Goal: Task Accomplishment & Management: Manage account settings

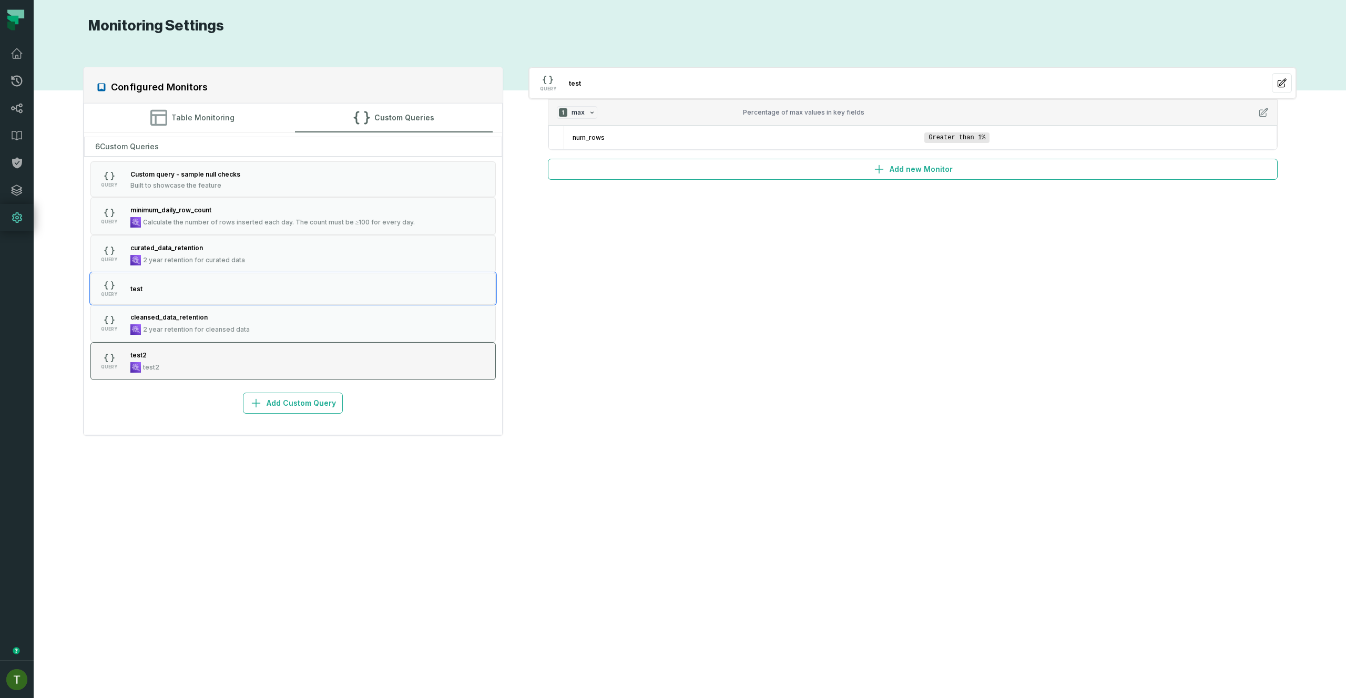
click at [262, 353] on button "QUERY test2 test2" at bounding box center [293, 361] width 406 height 38
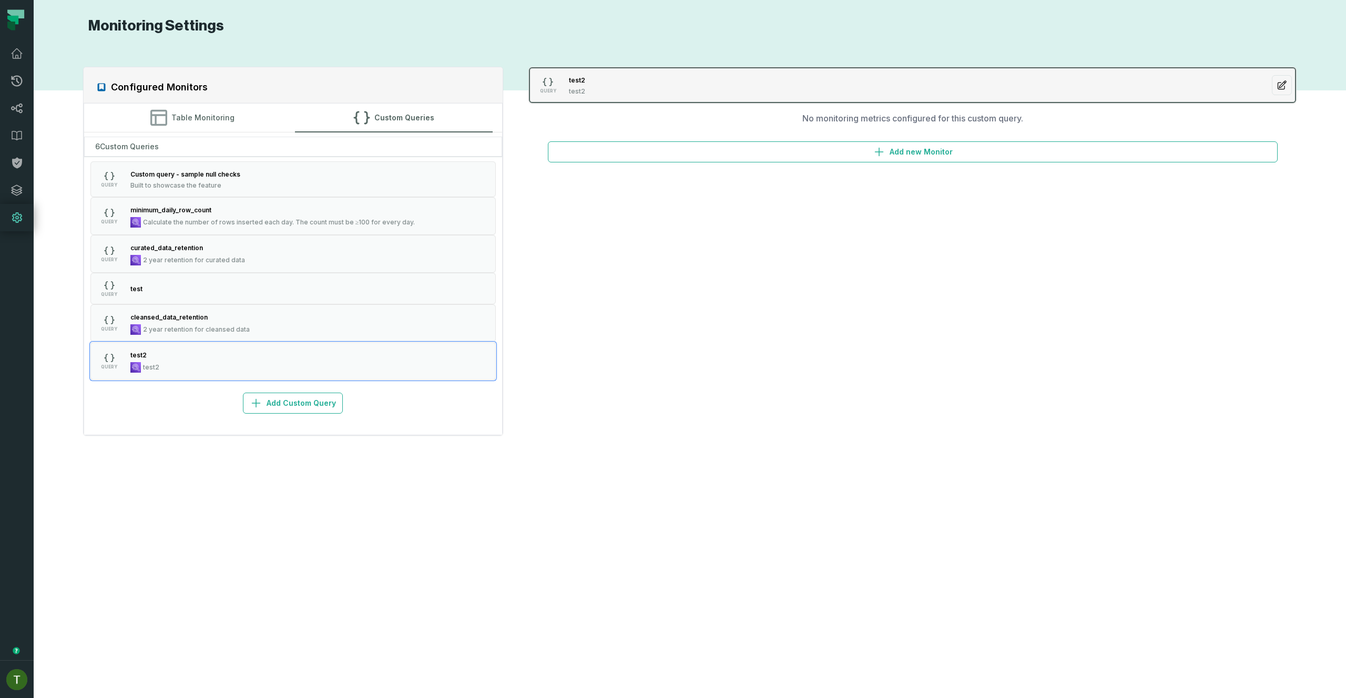
click at [1284, 80] on icon "button" at bounding box center [1282, 85] width 11 height 11
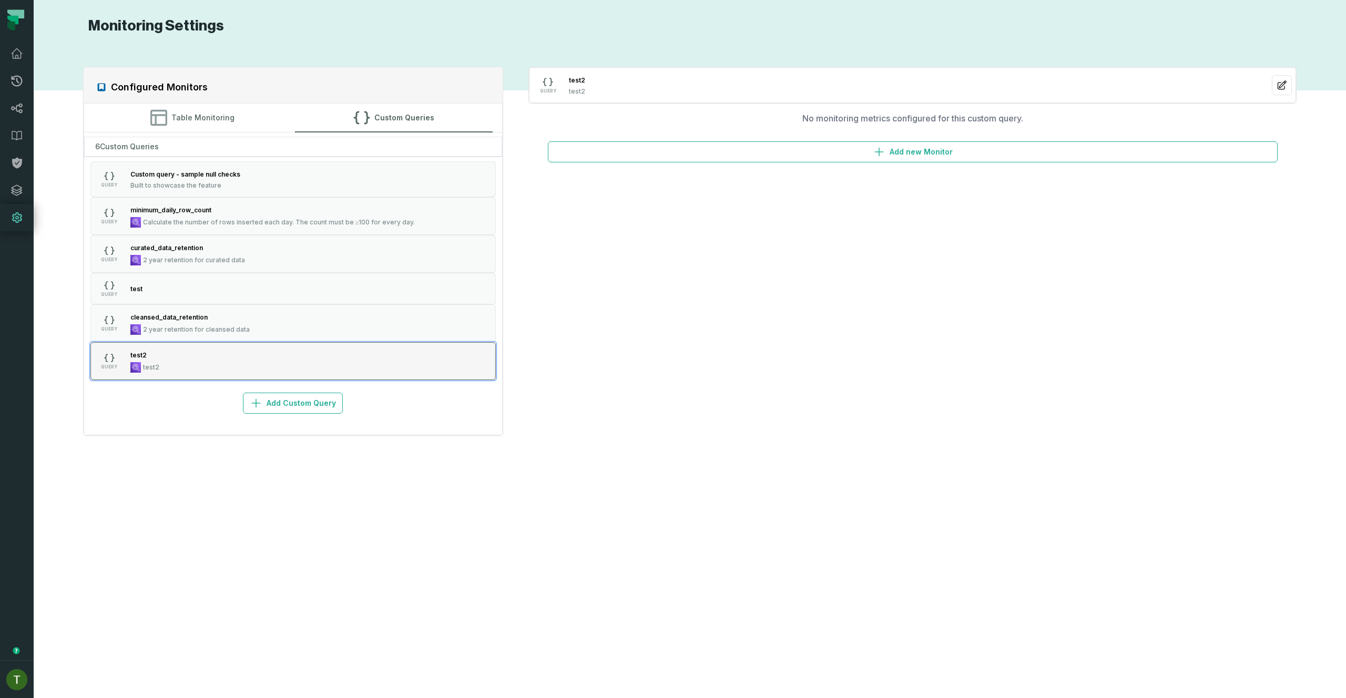
click at [317, 362] on button "QUERY test2 test2" at bounding box center [293, 361] width 406 height 38
click at [451, 379] on button "QUERY test2 test2" at bounding box center [293, 361] width 406 height 38
click at [459, 366] on button "QUERY test2 test2" at bounding box center [293, 361] width 406 height 38
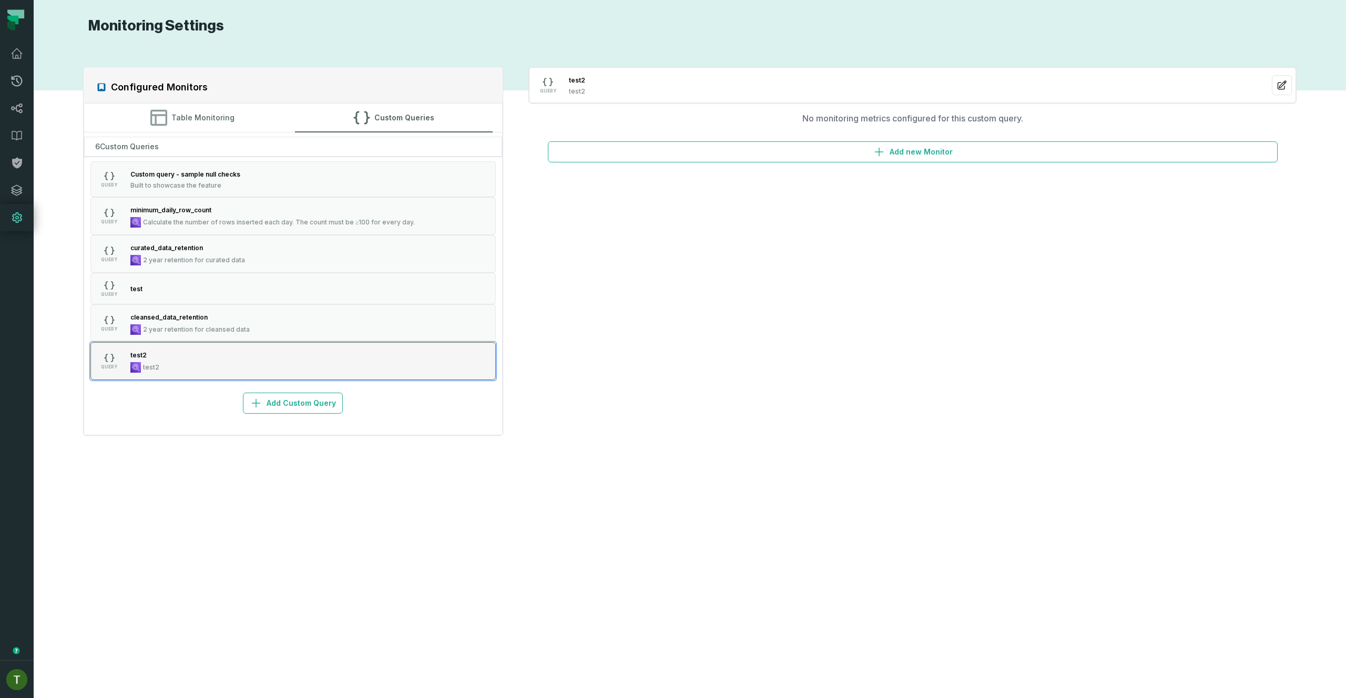
click at [459, 366] on button "QUERY test2 test2" at bounding box center [293, 361] width 406 height 38
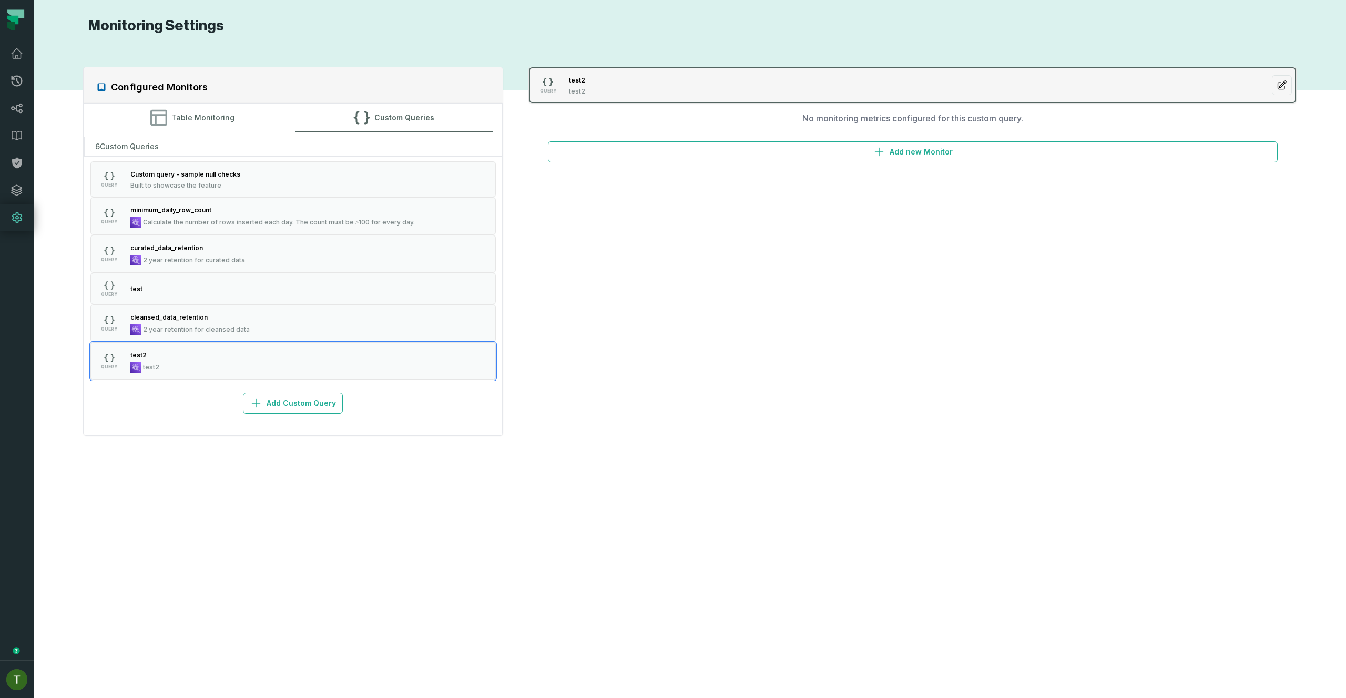
click at [1287, 83] on icon "button" at bounding box center [1282, 85] width 11 height 11
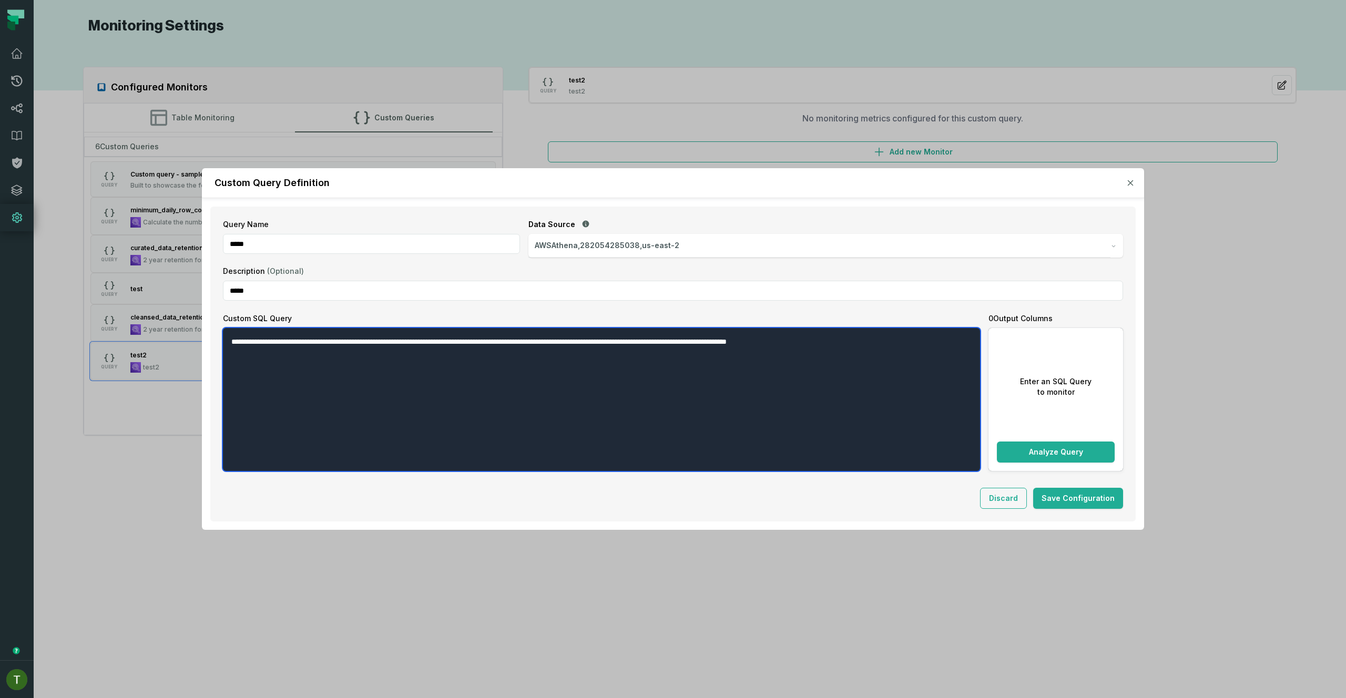
click at [519, 397] on textarea "**********" at bounding box center [601, 399] width 757 height 143
click at [520, 397] on textarea "**********" at bounding box center [601, 399] width 757 height 143
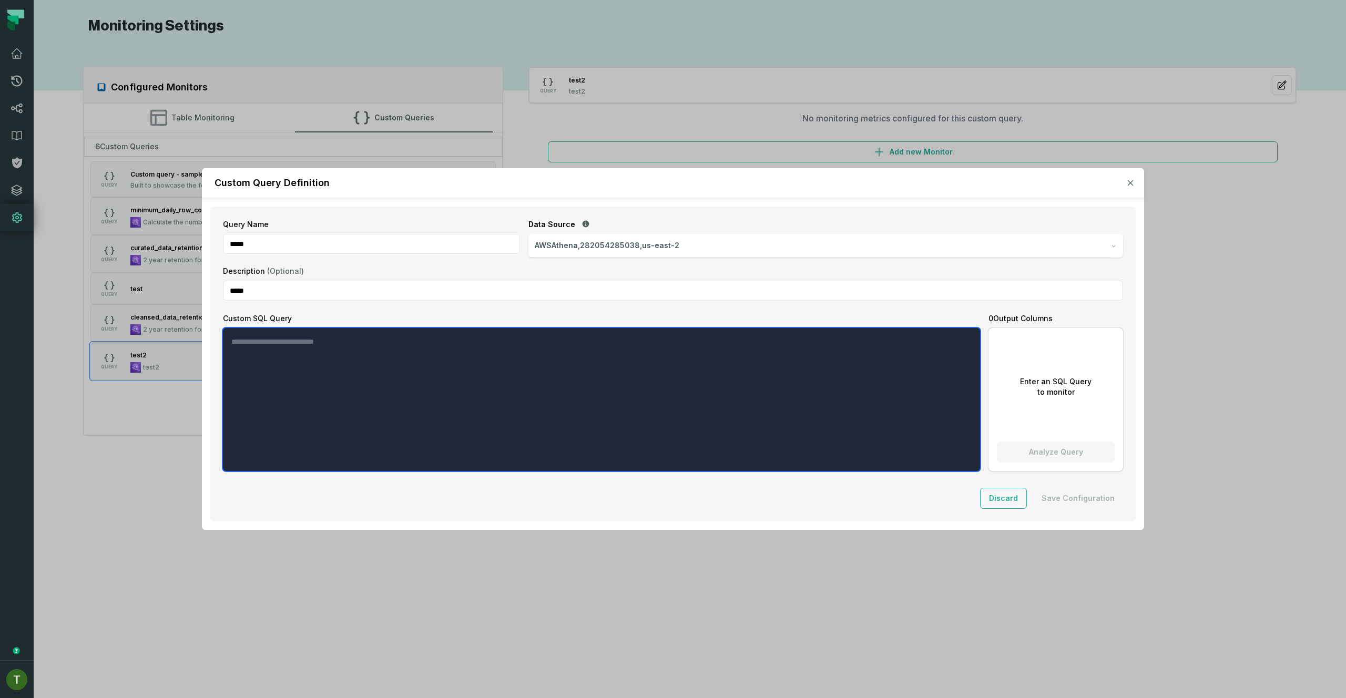
click at [566, 339] on textarea "Custom SQL Query" at bounding box center [601, 399] width 757 height 143
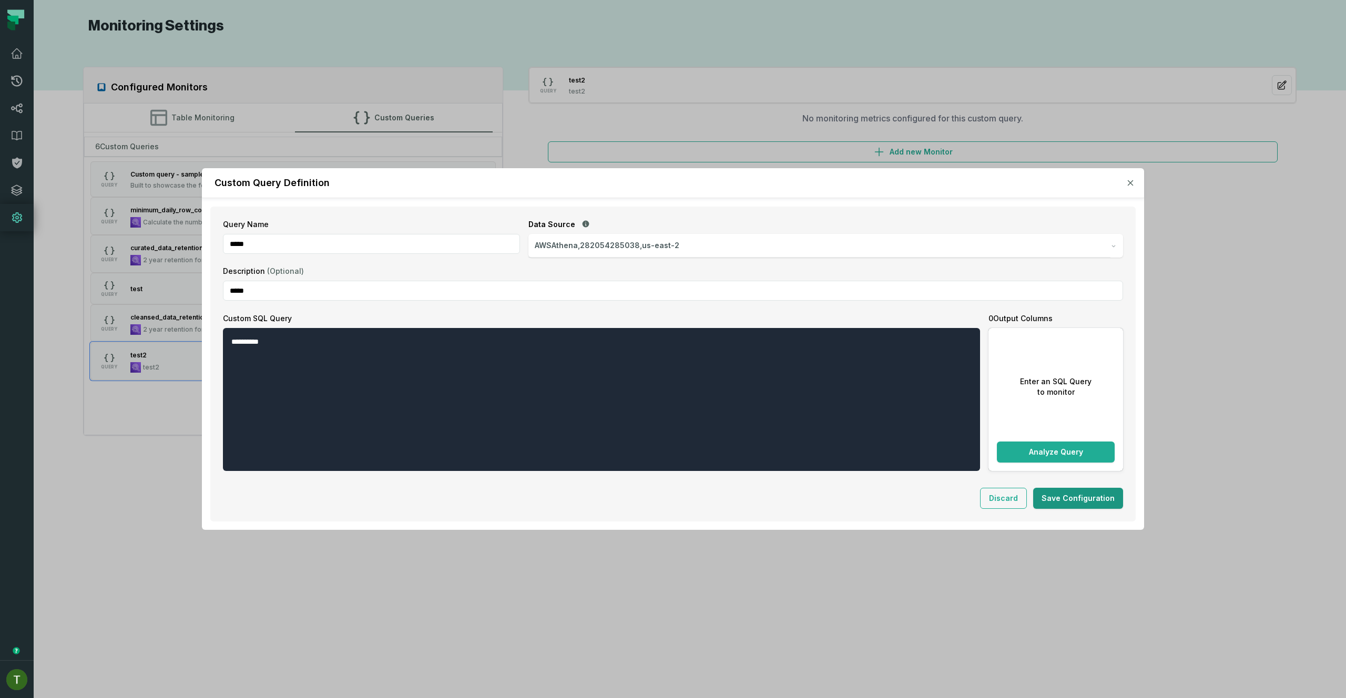
click at [1086, 493] on button "Save Configuration" at bounding box center [1078, 498] width 90 height 21
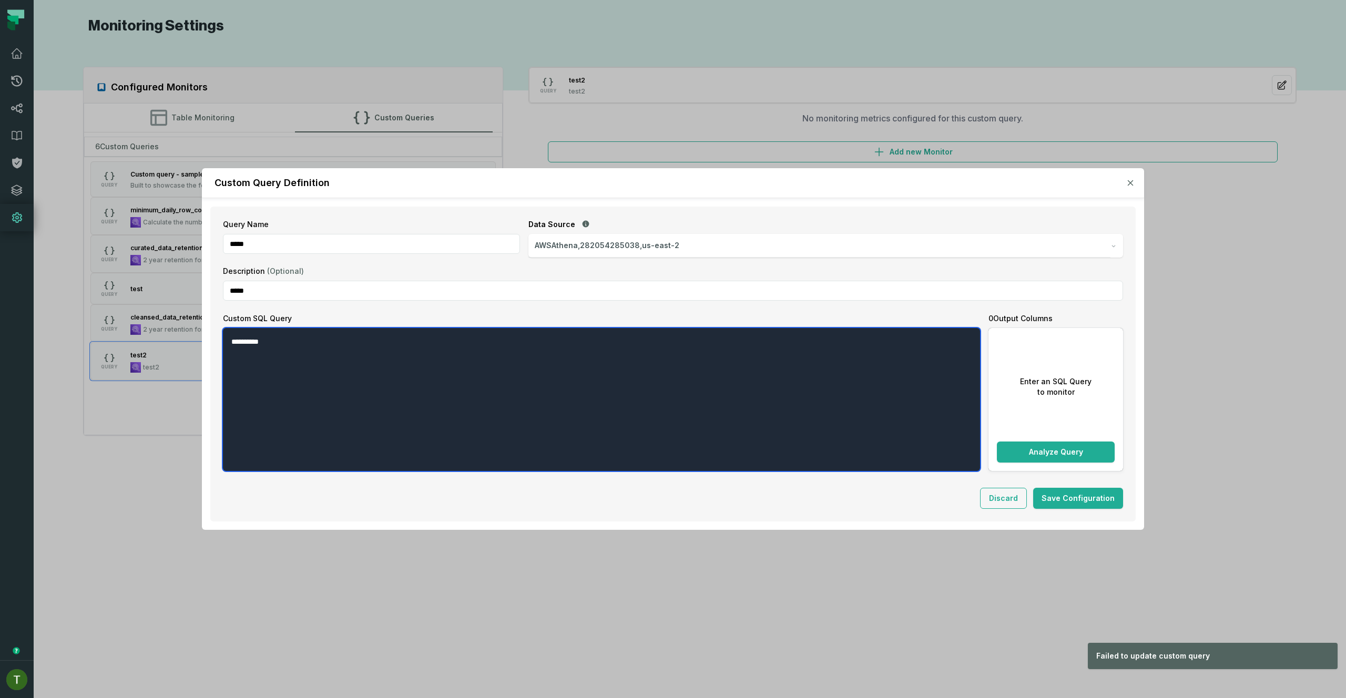
click at [537, 409] on textarea "**********" at bounding box center [601, 399] width 757 height 143
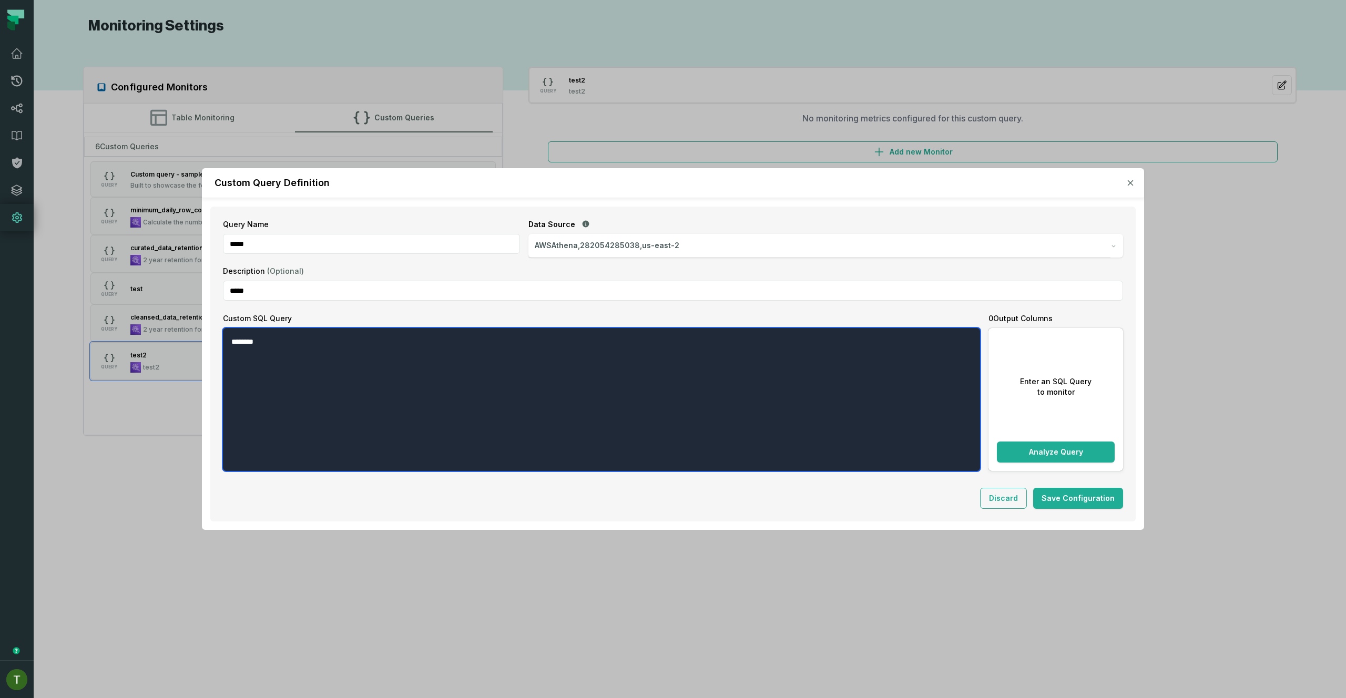
type textarea "********"
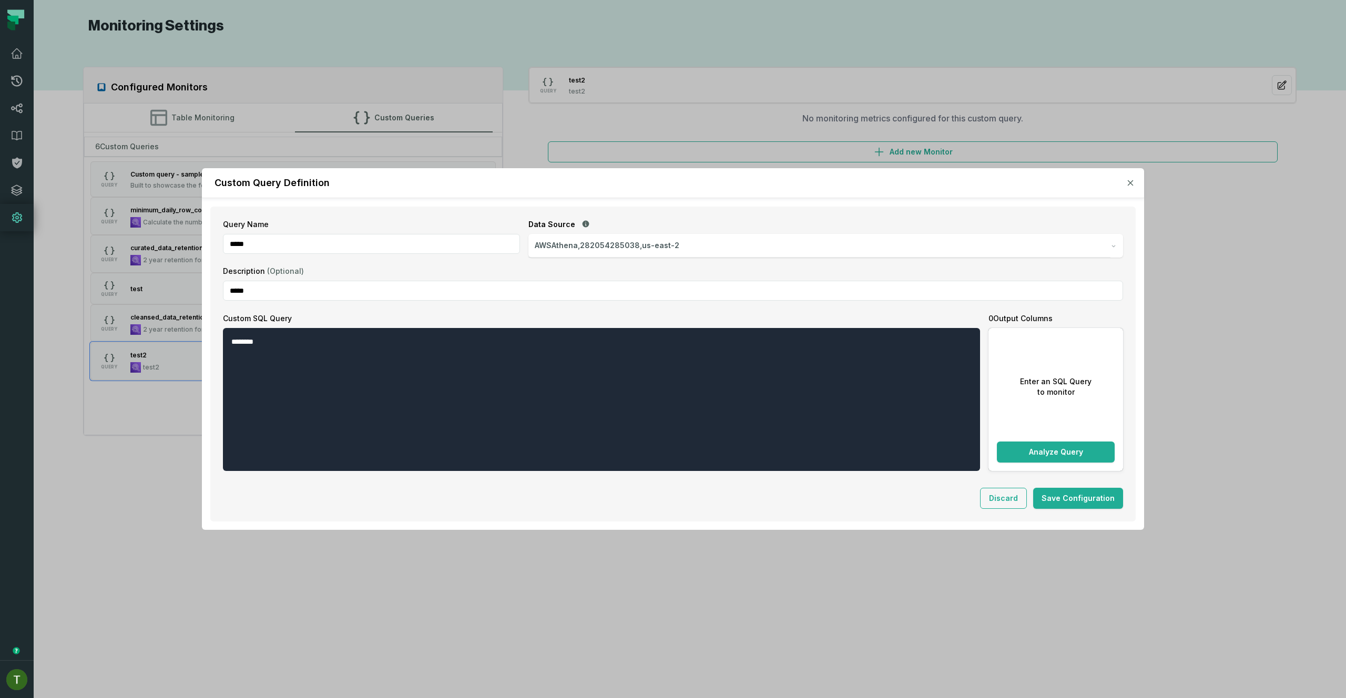
click at [1074, 493] on button "Save Configuration" at bounding box center [1078, 498] width 90 height 21
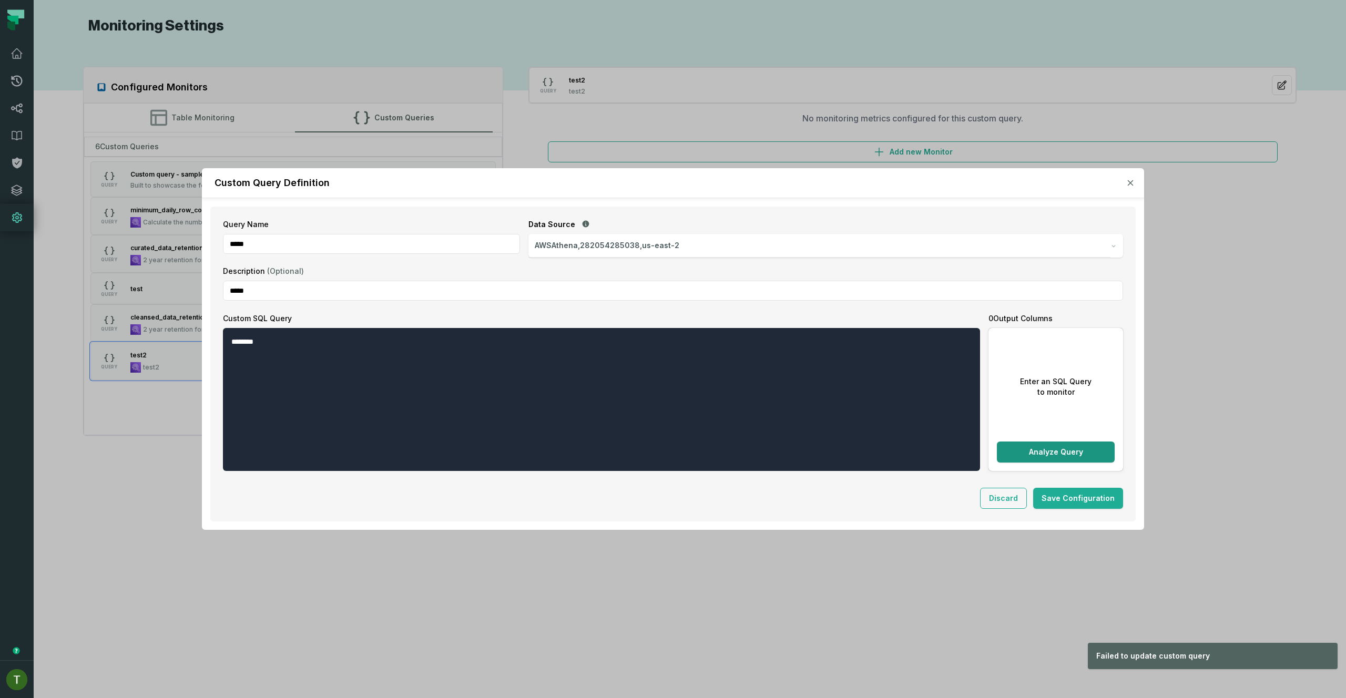
click at [1057, 453] on button "Analyze Query" at bounding box center [1056, 452] width 118 height 21
click at [1096, 506] on button "Save Configuration" at bounding box center [1078, 498] width 90 height 21
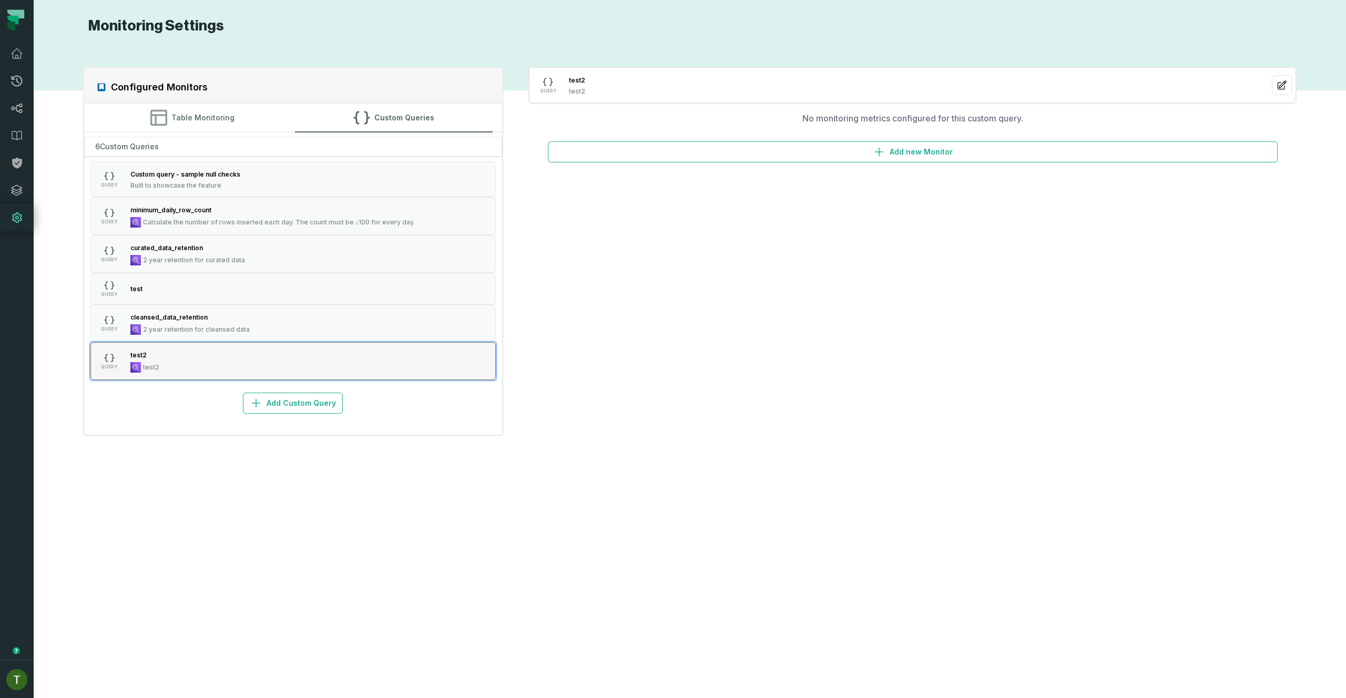
click at [197, 362] on button "QUERY test2 test2" at bounding box center [293, 361] width 406 height 38
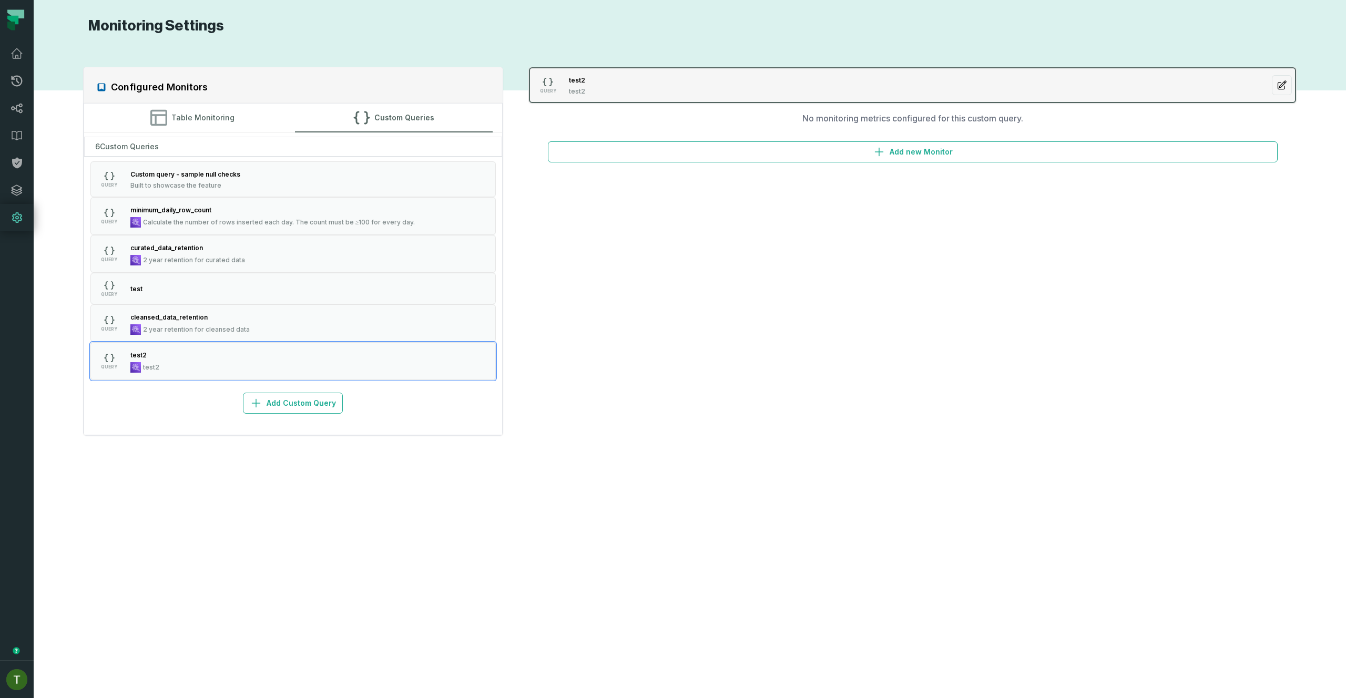
click at [1291, 84] on button "button" at bounding box center [1282, 85] width 20 height 20
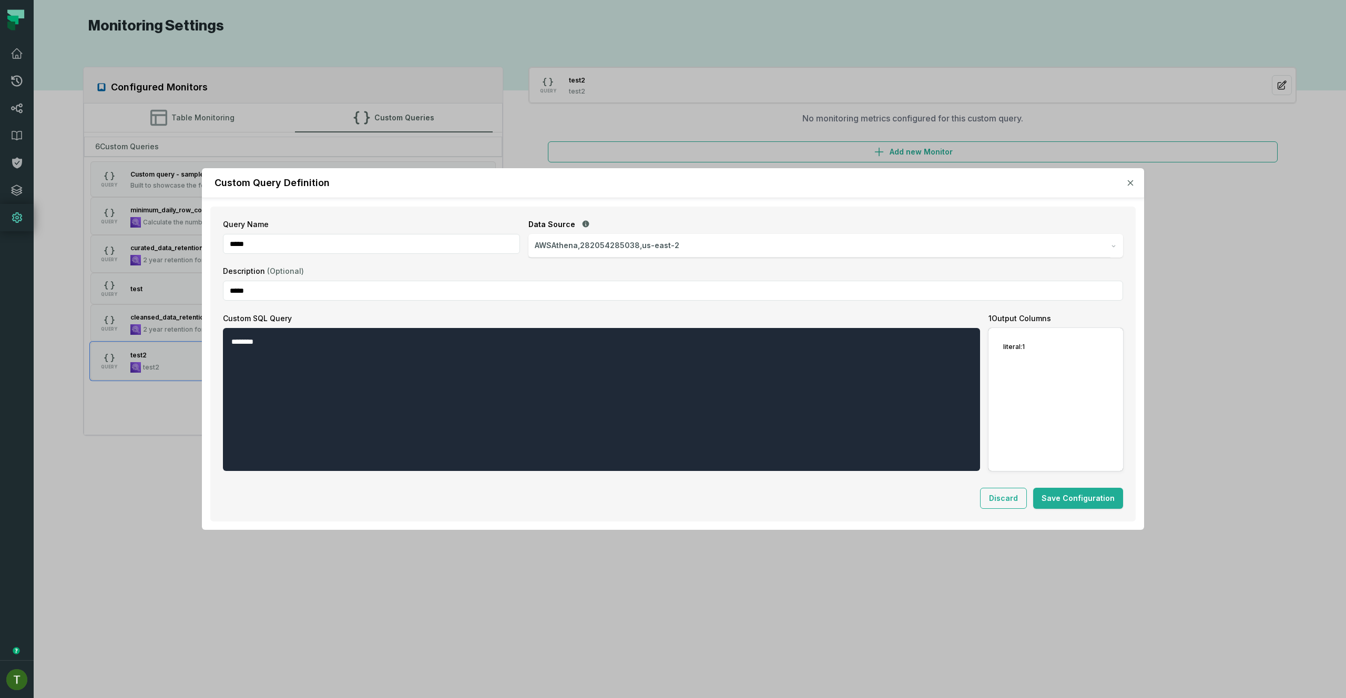
click at [1124, 180] on div "Custom Query Definition" at bounding box center [673, 183] width 942 height 30
click at [1126, 182] on button "button" at bounding box center [1131, 183] width 11 height 11
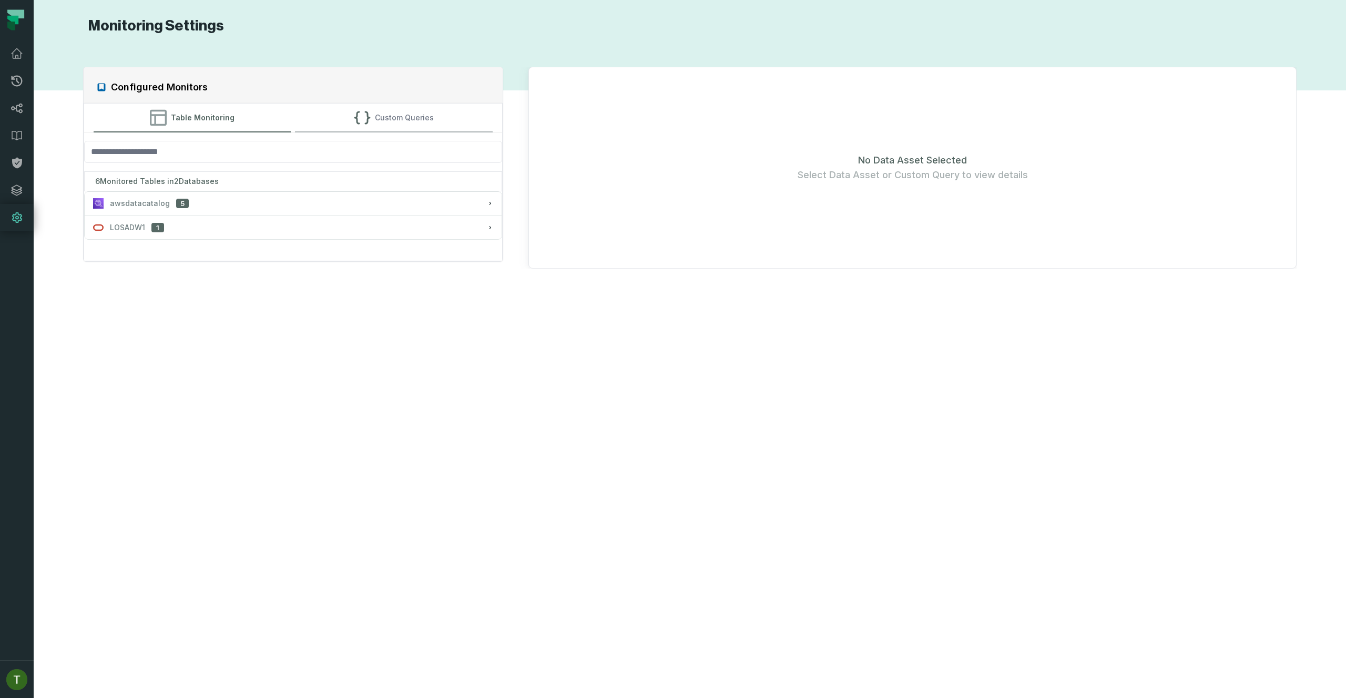
click at [373, 125] on button "Custom Queries" at bounding box center [394, 118] width 198 height 28
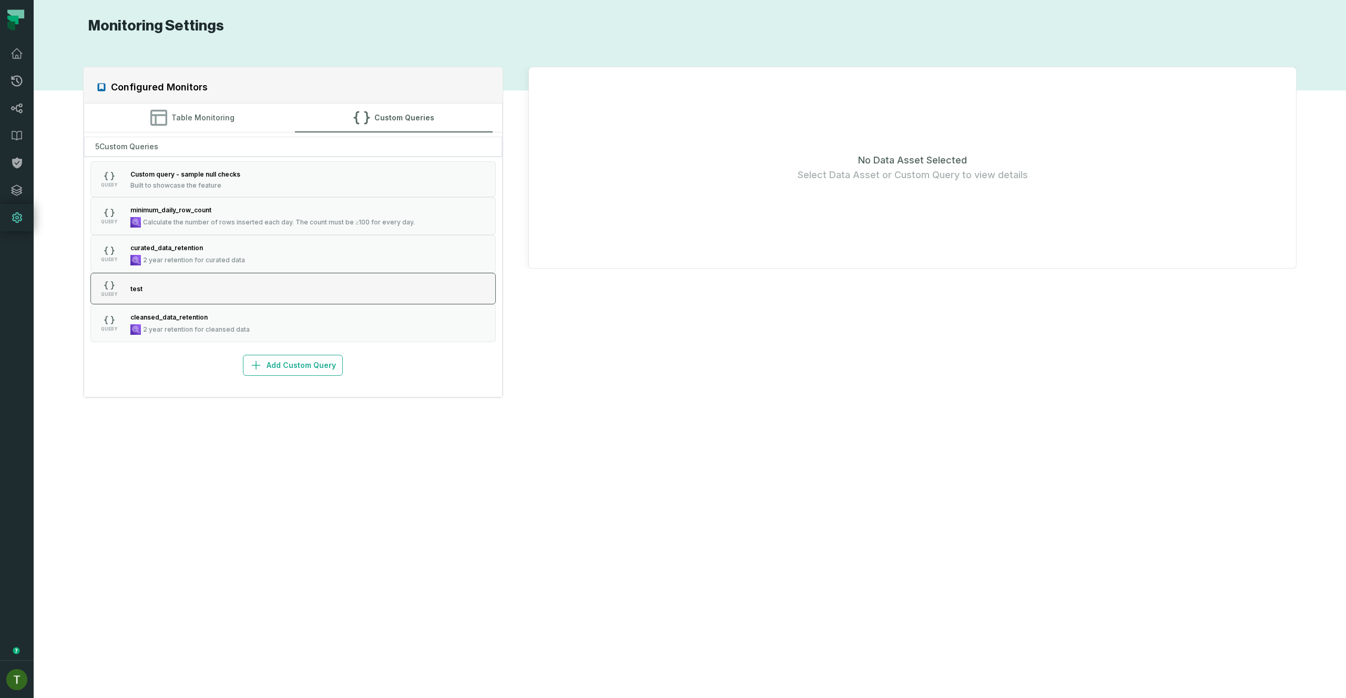
click at [305, 285] on button "QUERY test" at bounding box center [293, 289] width 406 height 32
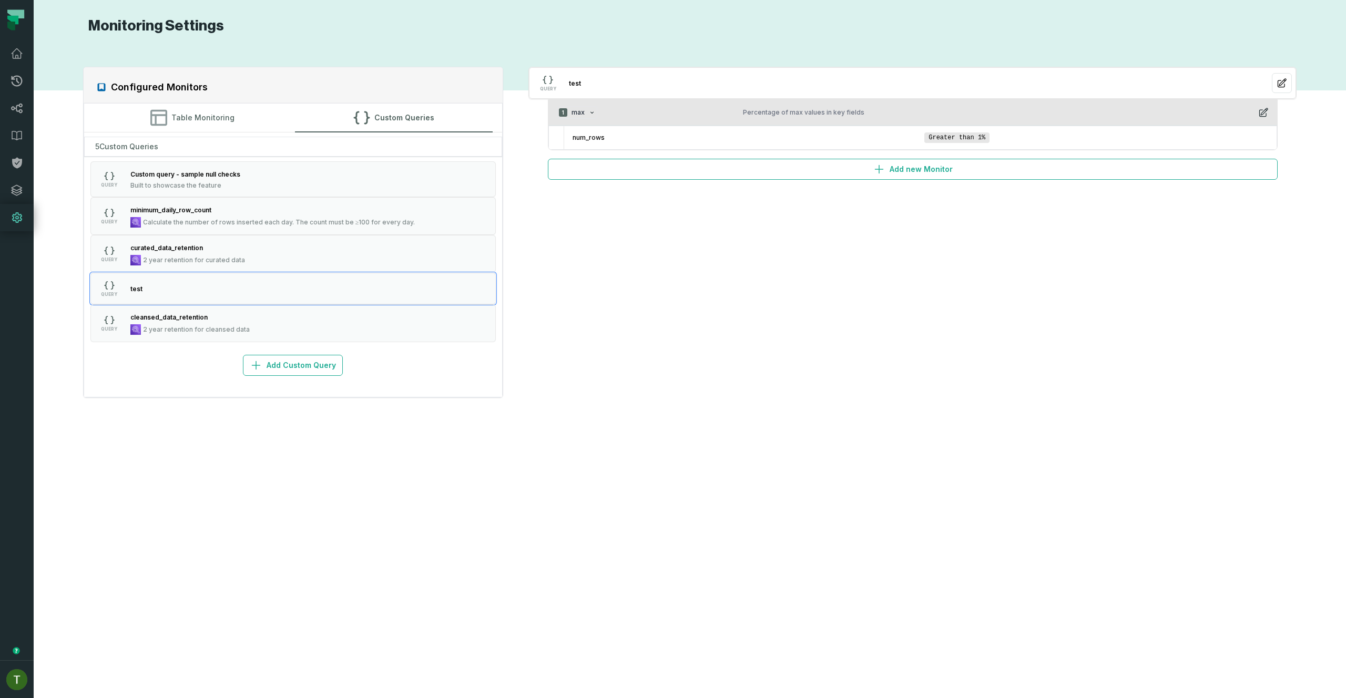
click at [1264, 110] on icon "button" at bounding box center [1264, 112] width 8 height 8
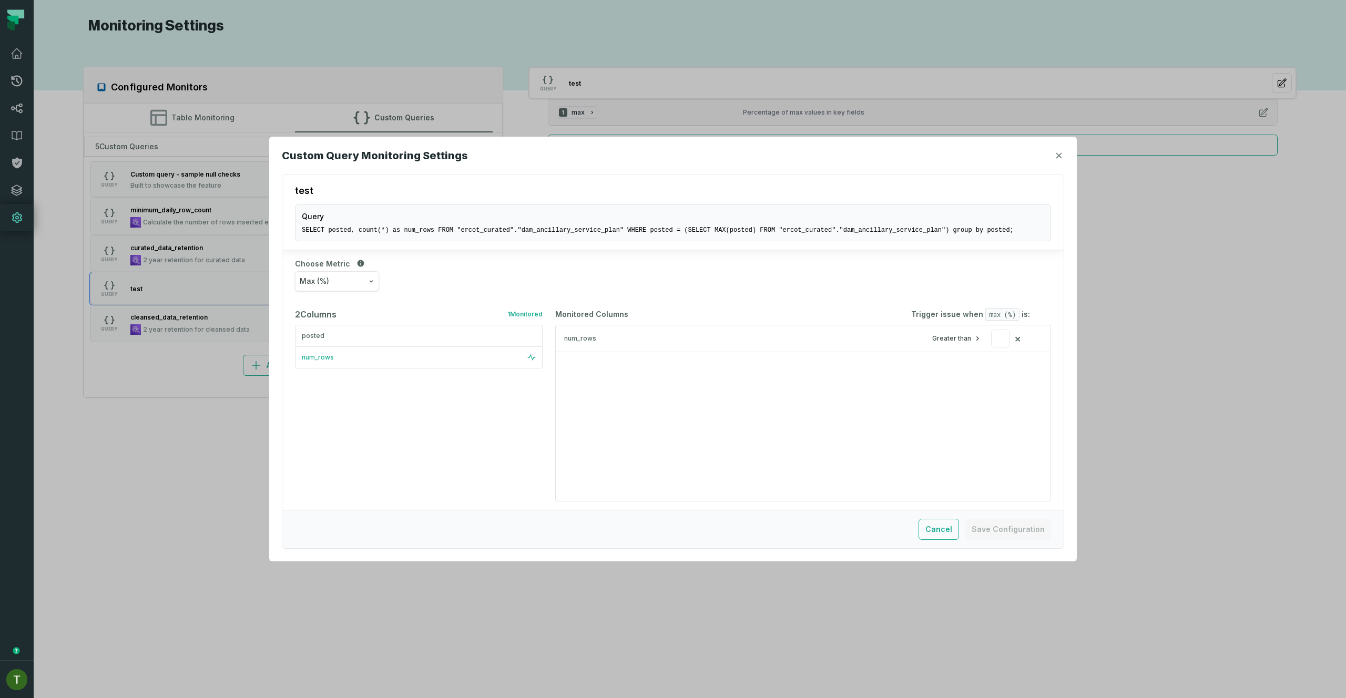
click at [347, 358] on div "num_rows" at bounding box center [414, 357] width 225 height 8
click at [346, 356] on div "num_rows" at bounding box center [419, 357] width 234 height 8
click at [346, 356] on div "num_rows" at bounding box center [414, 357] width 225 height 8
click at [346, 356] on div "num_rows" at bounding box center [419, 357] width 234 height 8
click at [1057, 158] on icon "button" at bounding box center [1059, 156] width 6 height 6
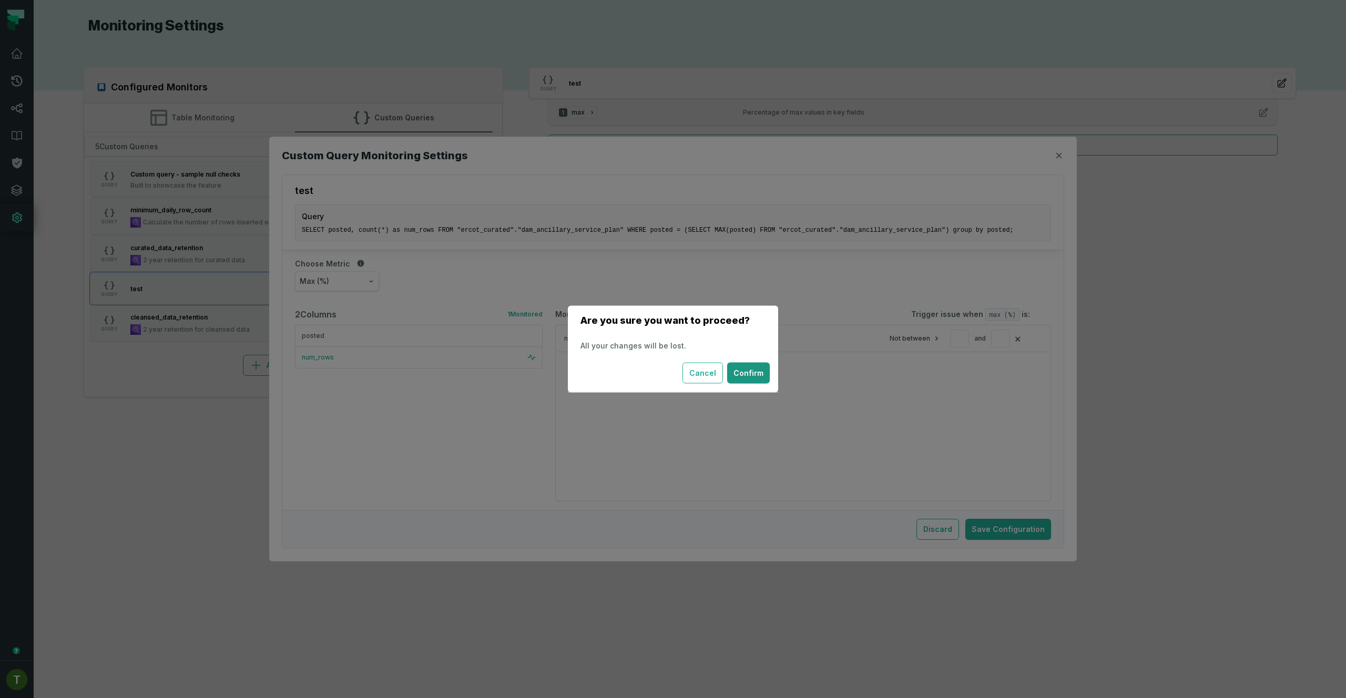
click at [756, 372] on button "Confirm" at bounding box center [748, 373] width 43 height 21
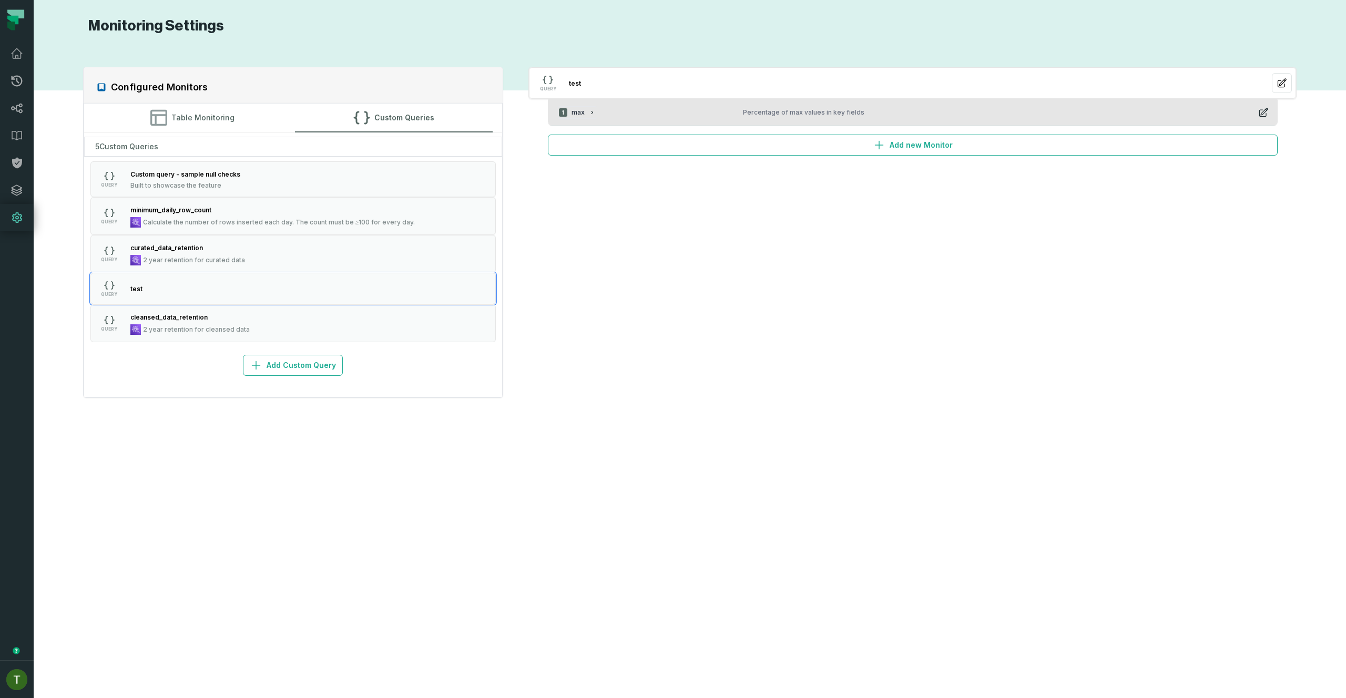
click at [1264, 117] on icon "button" at bounding box center [1264, 112] width 11 height 11
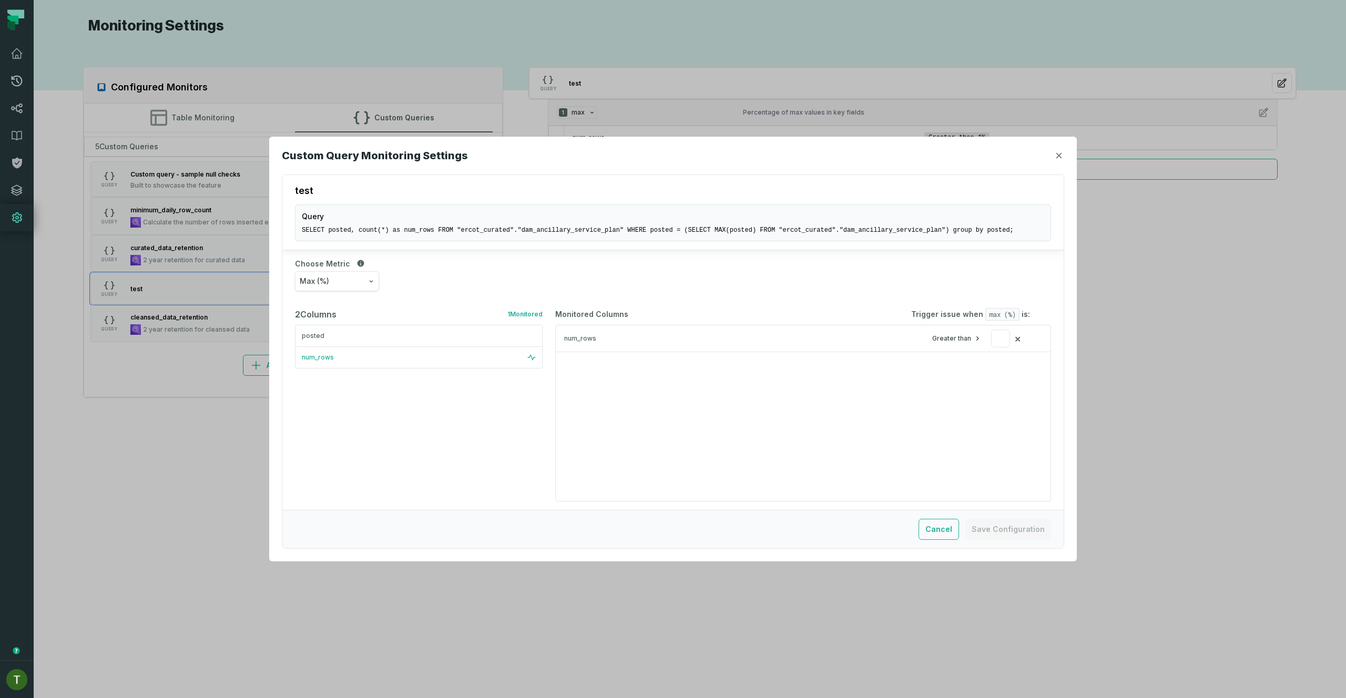
click at [346, 283] on button "Max (%)" at bounding box center [337, 281] width 84 height 20
click at [342, 410] on div "Count" at bounding box center [341, 408] width 93 height 24
click at [368, 355] on div "num_rows" at bounding box center [419, 357] width 234 height 8
click at [932, 341] on icon "button" at bounding box center [936, 338] width 8 height 8
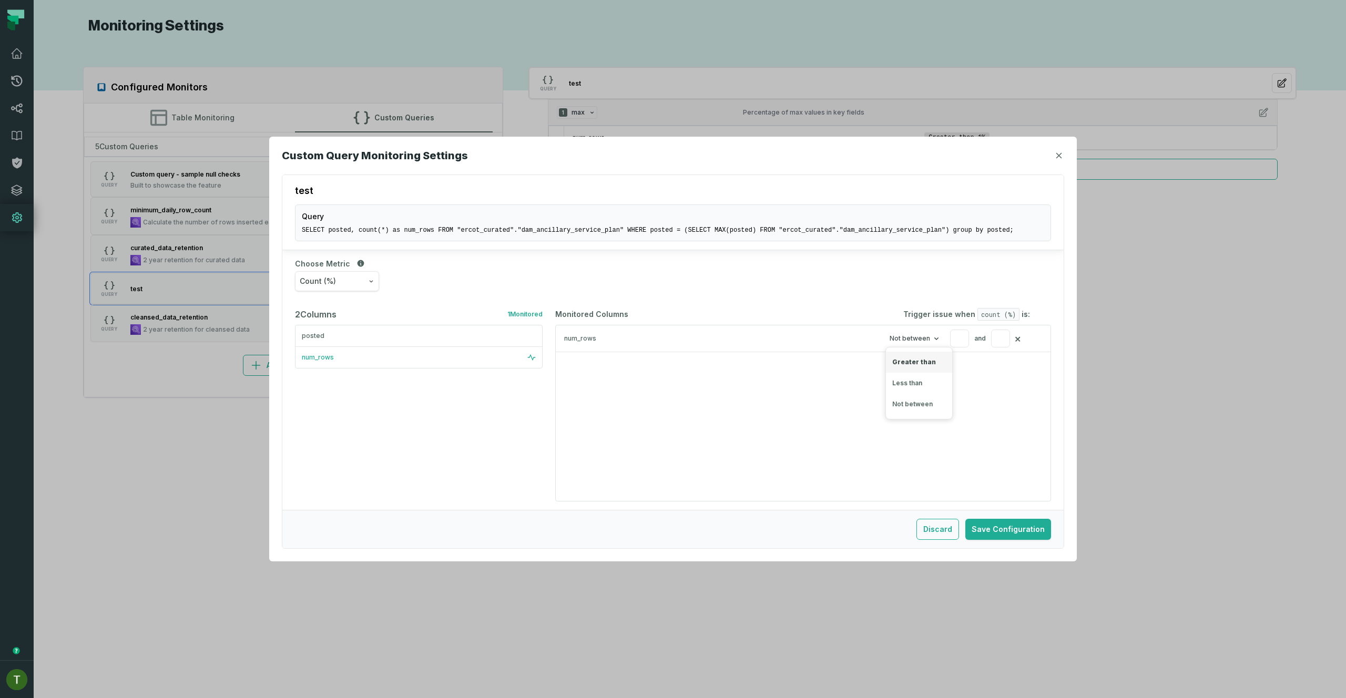
click at [919, 366] on div "Greater than" at bounding box center [919, 362] width 66 height 21
click at [1003, 339] on input "number" at bounding box center [1000, 339] width 19 height 18
type input "*"
click at [1038, 530] on button "Save Configuration" at bounding box center [1009, 529] width 86 height 21
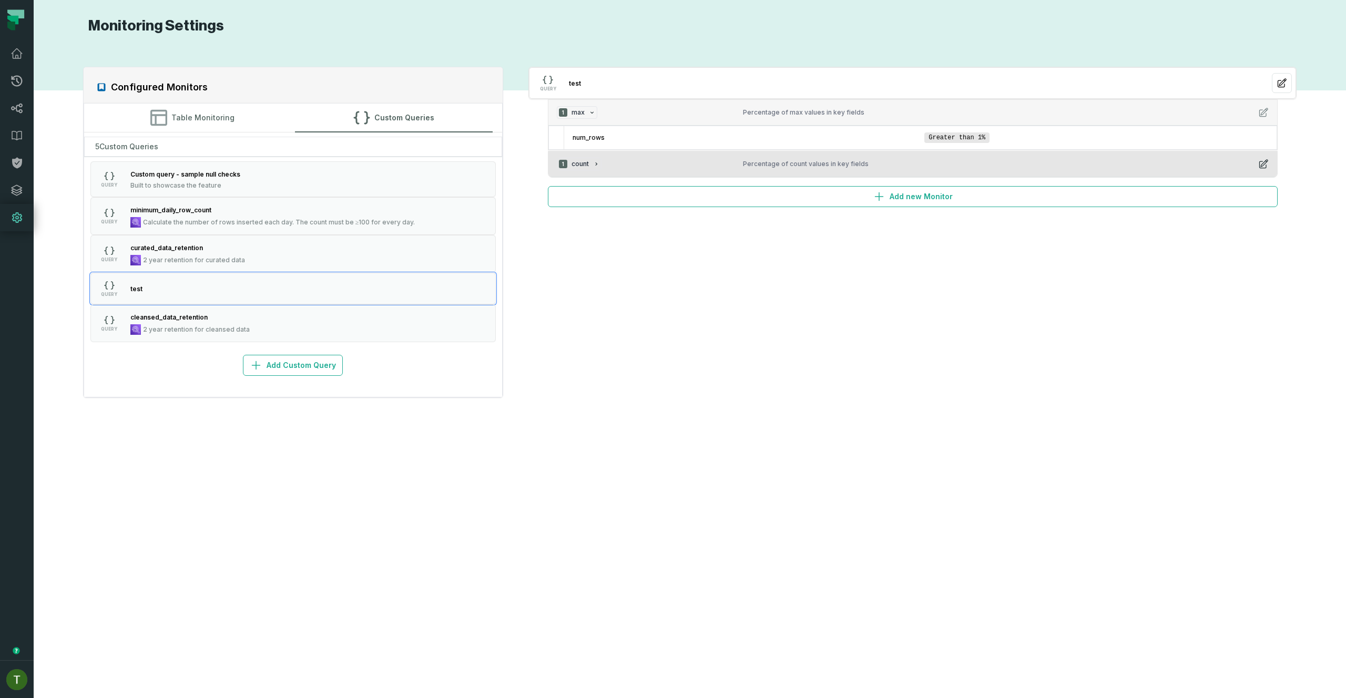
click at [651, 159] on div "1 count" at bounding box center [646, 164] width 178 height 13
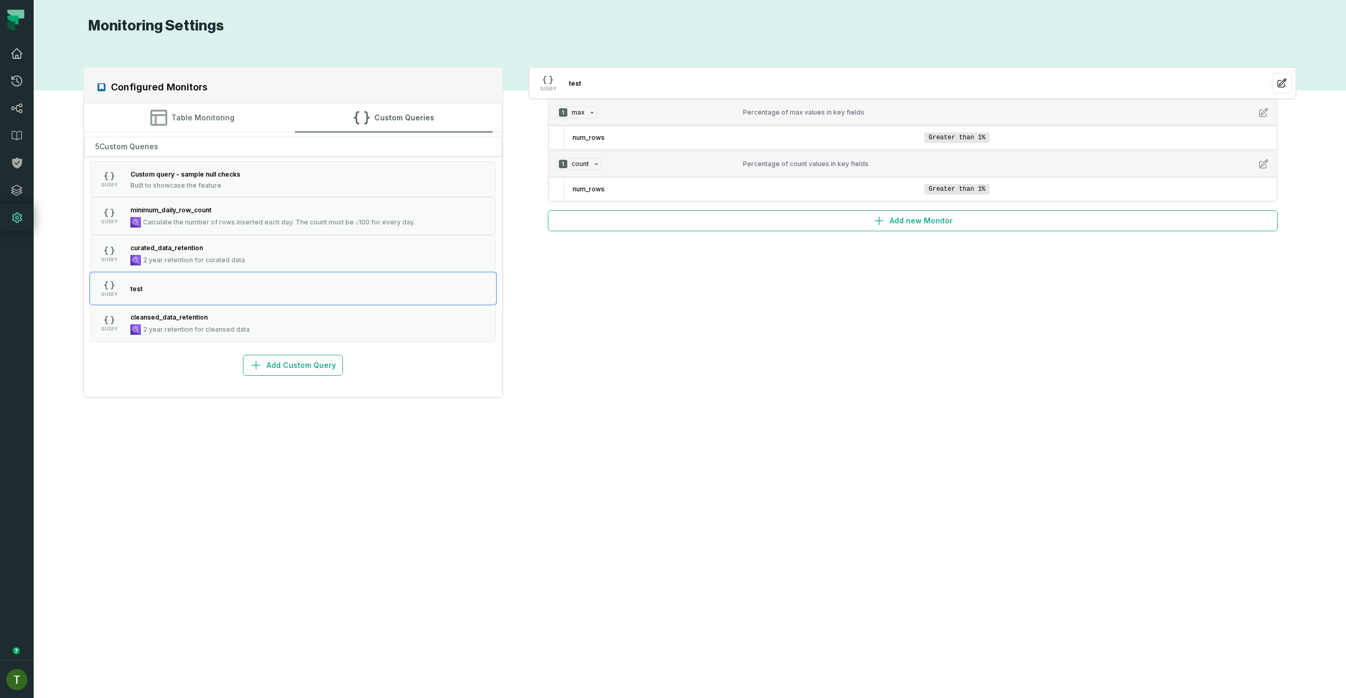
click at [18, 59] on icon at bounding box center [17, 53] width 13 height 13
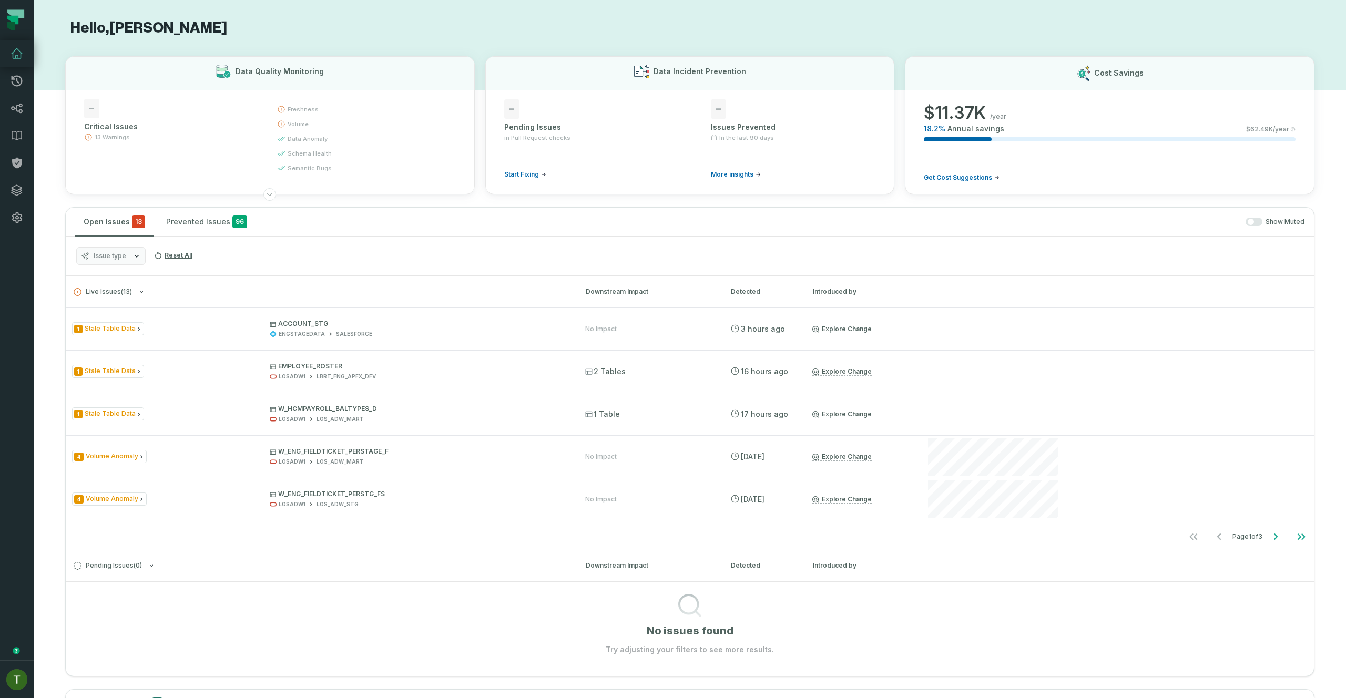
click at [125, 265] on button "Issue type" at bounding box center [110, 256] width 69 height 18
click at [1235, 214] on div "Open Issues 13 Prevented Issues 96 Show Muted" at bounding box center [690, 222] width 1249 height 29
click at [1247, 218] on button "button" at bounding box center [1254, 222] width 17 height 8
click at [103, 255] on span "Issue type" at bounding box center [110, 256] width 33 height 8
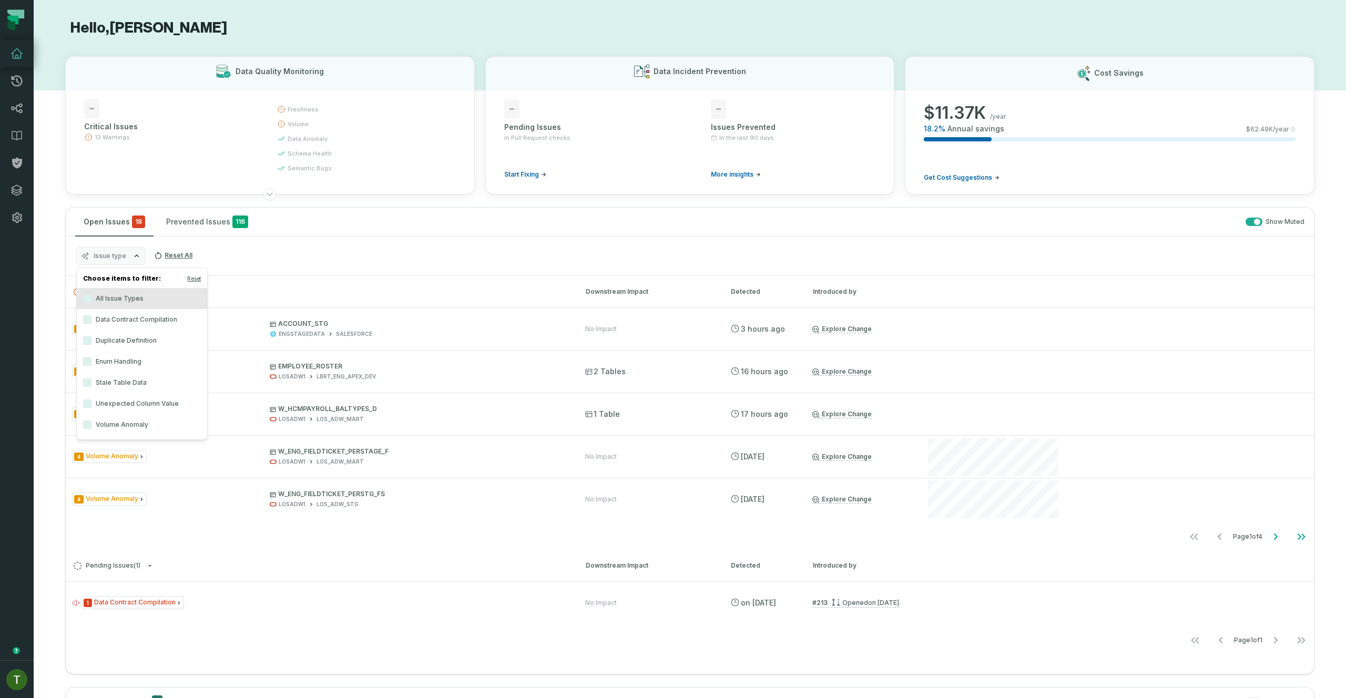
click at [155, 400] on label "Unexpected Column Value" at bounding box center [142, 403] width 130 height 21
click at [92, 400] on button "Unexpected Column Value" at bounding box center [87, 404] width 8 height 8
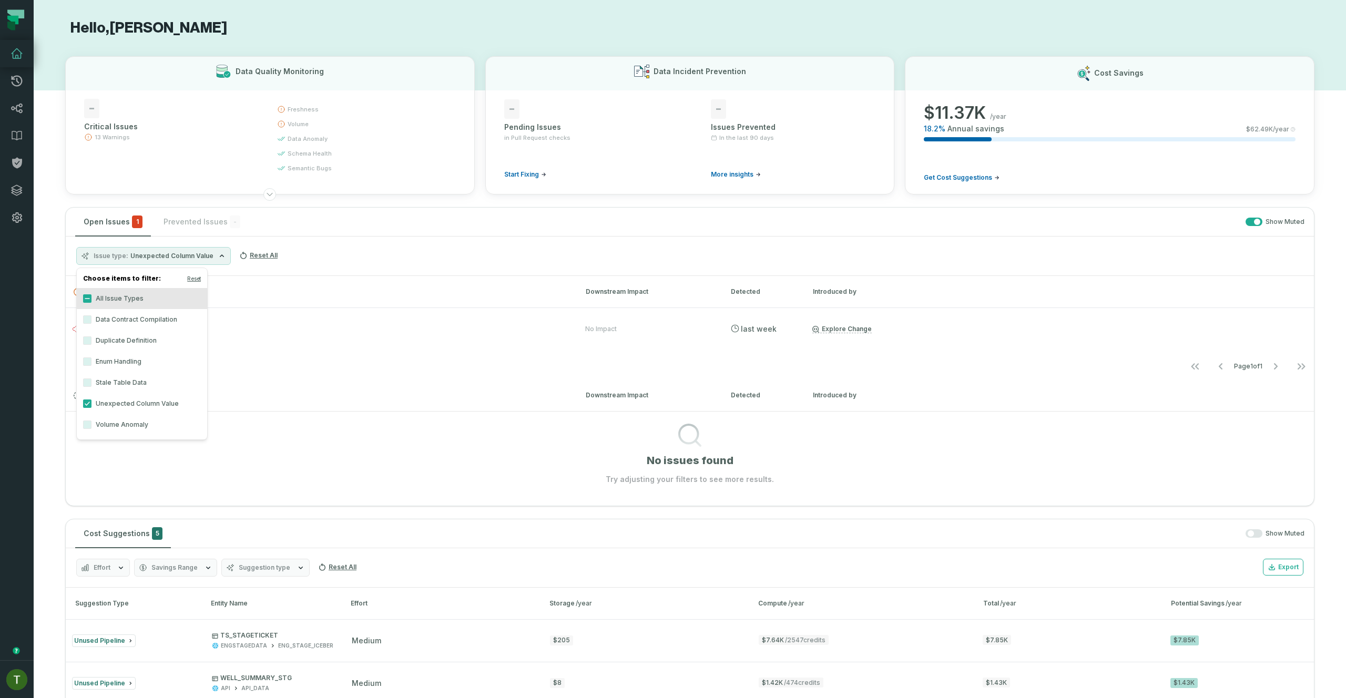
click at [383, 286] on h3 "Live Issues ( 1 ) Downstream Impact Detected Introduced by" at bounding box center [690, 292] width 1249 height 32
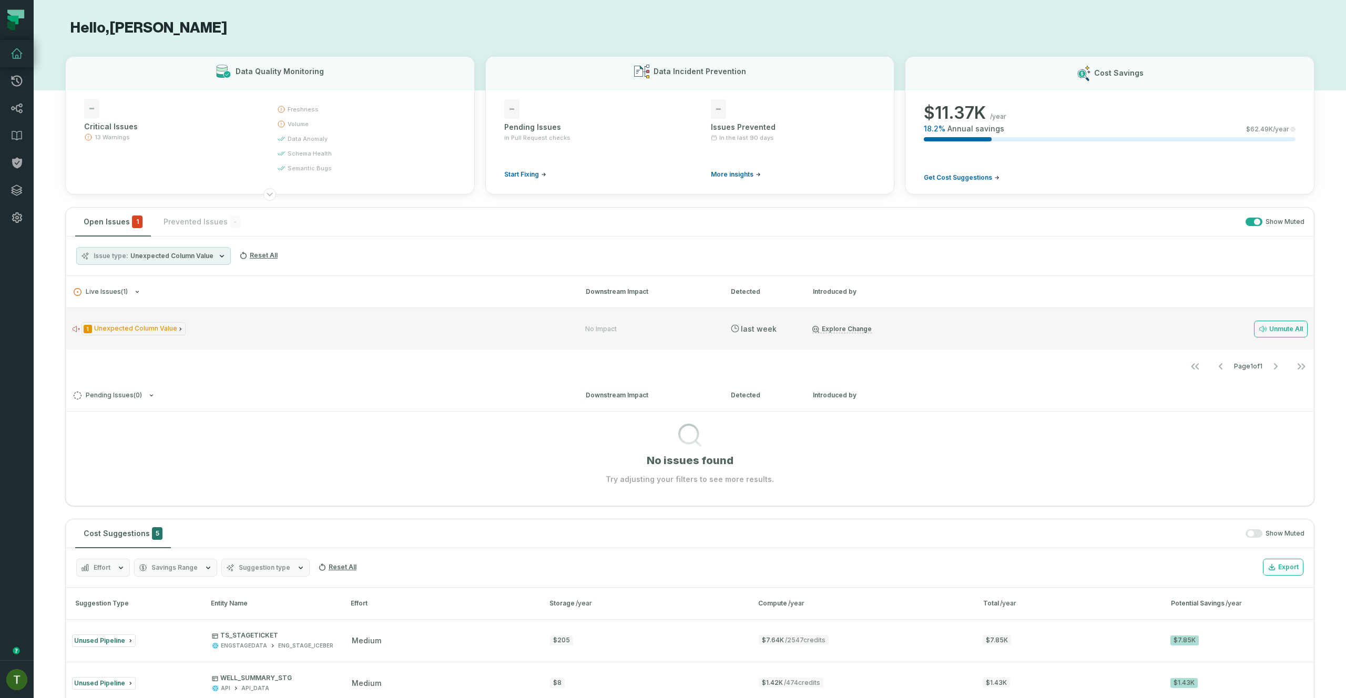
click at [347, 332] on div "1 Unexpected Column Value" at bounding box center [319, 328] width 494 height 13
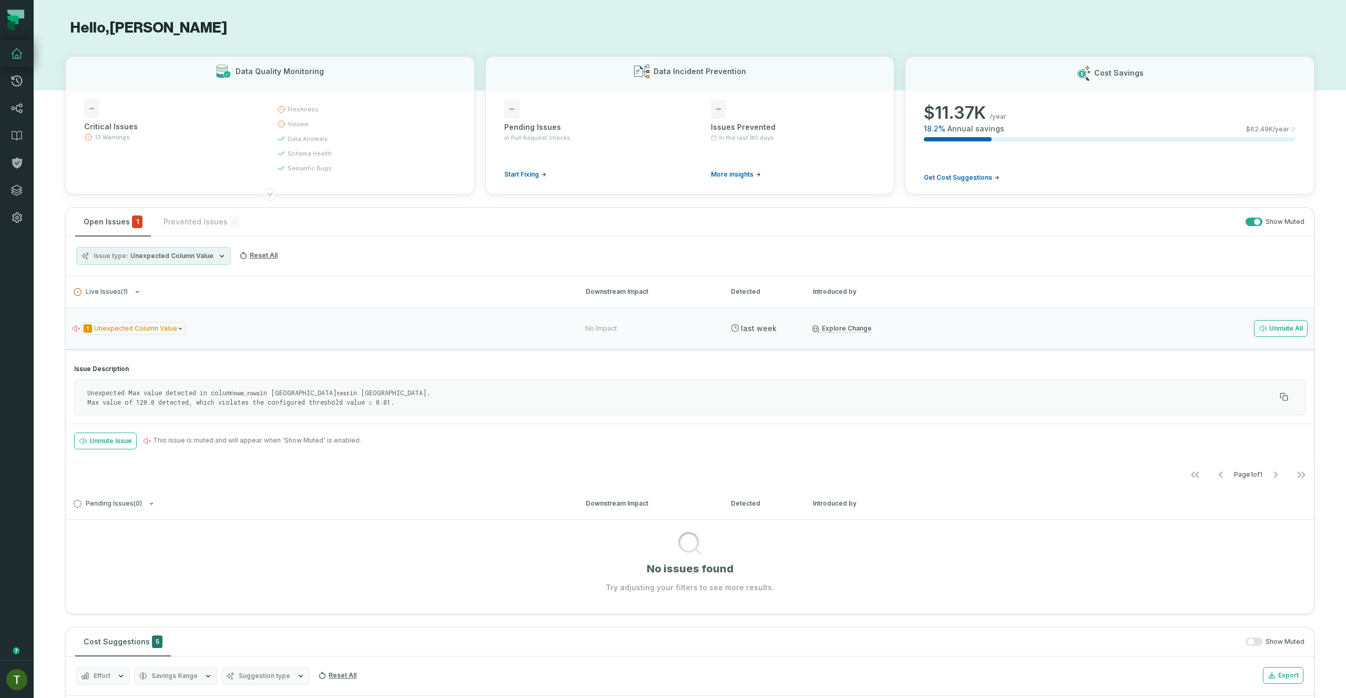
click at [245, 392] on code "num_rows" at bounding box center [247, 394] width 26 height 6
click at [139, 402] on p "Unexpected Max value detected in column num_rows in Query test in [GEOGRAPHIC_D…" at bounding box center [681, 398] width 1189 height 18
click at [374, 405] on p "Unexpected Max value detected in column num_rows in Query test in [GEOGRAPHIC_D…" at bounding box center [681, 398] width 1189 height 18
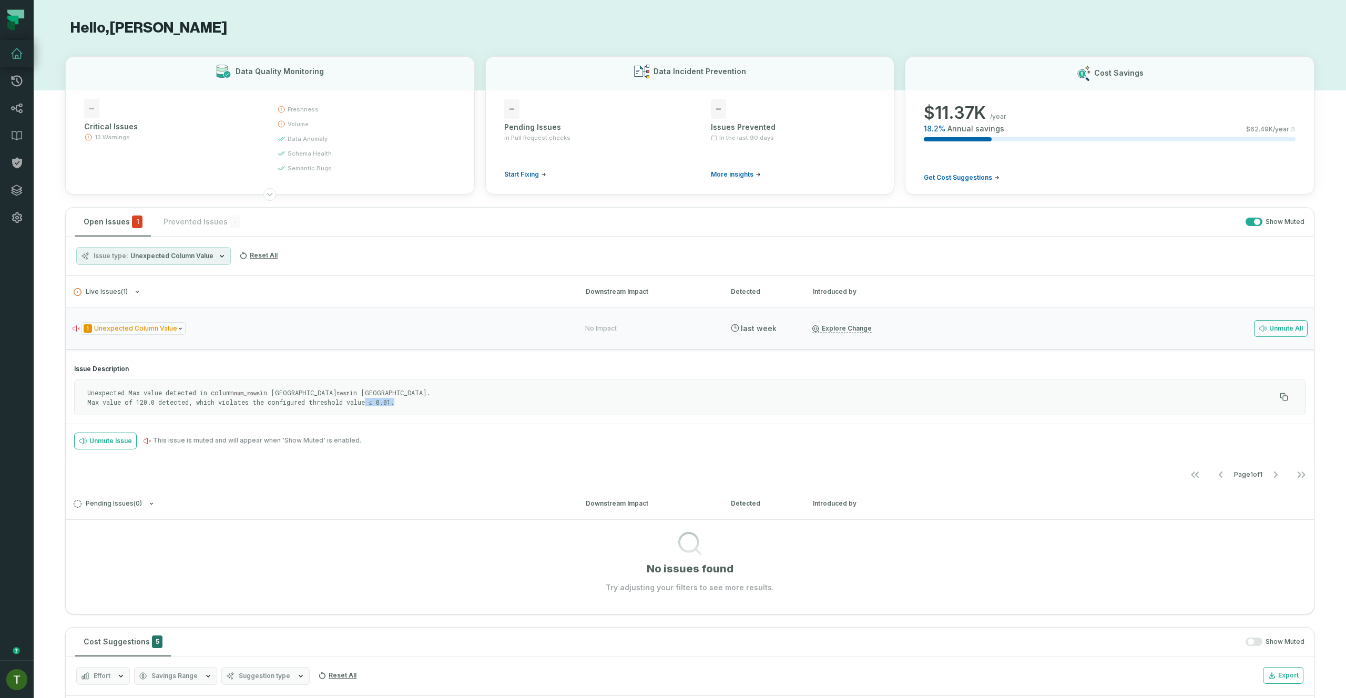
drag, startPoint x: 366, startPoint y: 403, endPoint x: 399, endPoint y: 399, distance: 33.4
click at [399, 399] on p "Unexpected Max value detected in column num_rows in Query test in [GEOGRAPHIC_D…" at bounding box center [681, 398] width 1189 height 18
drag, startPoint x: 397, startPoint y: 402, endPoint x: 348, endPoint y: 404, distance: 48.4
click at [348, 404] on p "Unexpected Max value detected in column num_rows in Query test in [GEOGRAPHIC_D…" at bounding box center [681, 398] width 1189 height 18
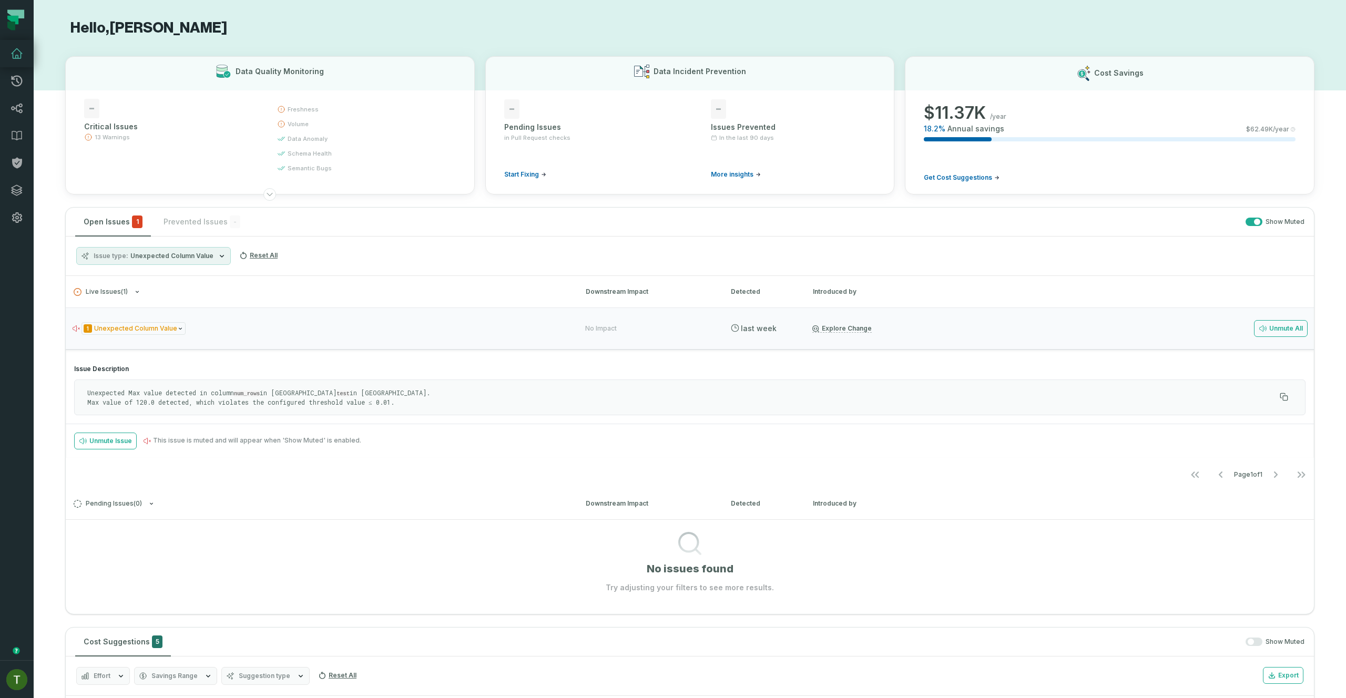
click at [369, 413] on div "Unexpected Max value detected in column num_rows in Query test in [GEOGRAPHIC_D…" at bounding box center [690, 398] width 1232 height 36
click at [27, 162] on link "Policies" at bounding box center [17, 162] width 34 height 27
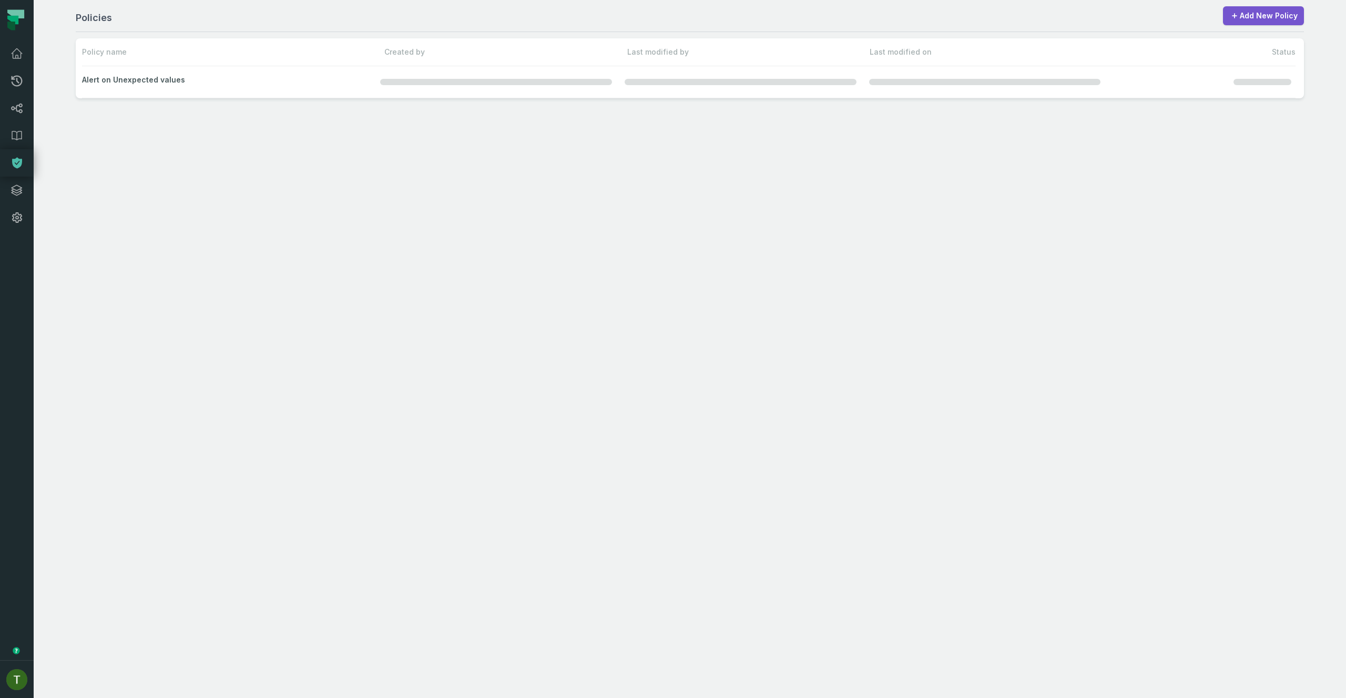
click at [17, 160] on icon at bounding box center [17, 163] width 10 height 11
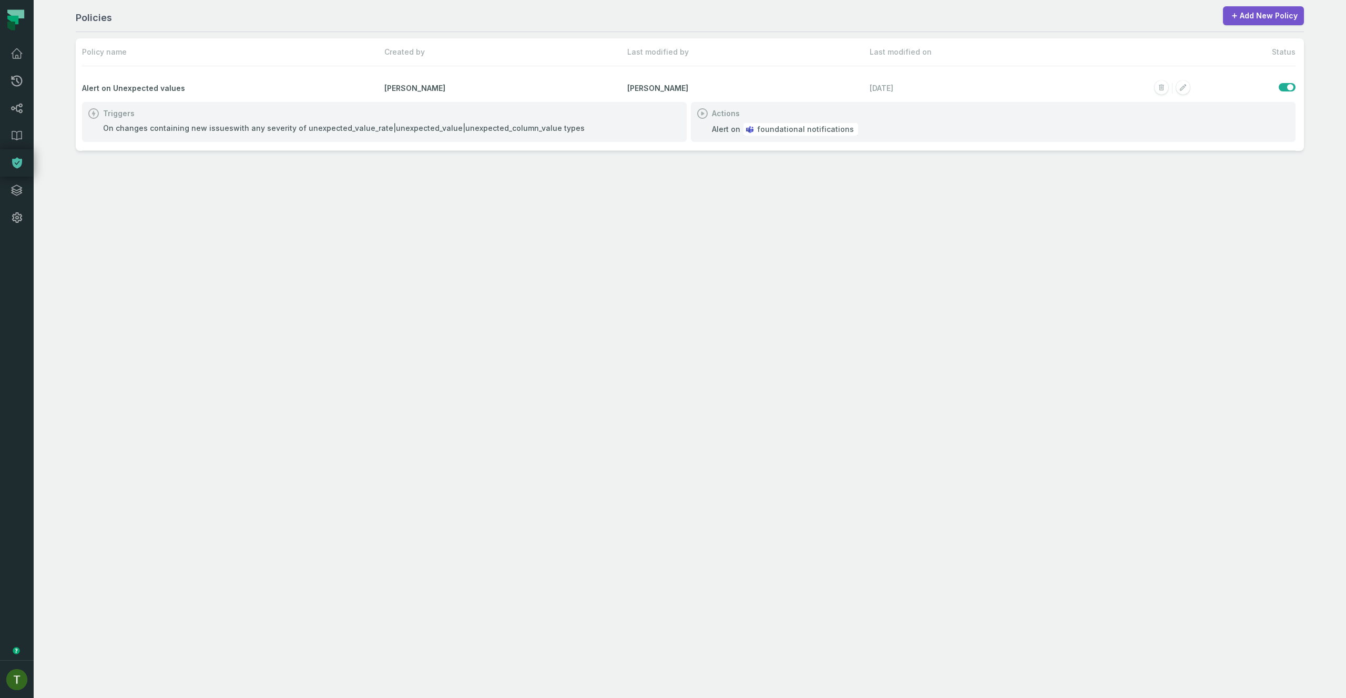
click at [156, 93] on span "Alert on Unexpected values" at bounding box center [231, 88] width 298 height 11
drag, startPoint x: 298, startPoint y: 127, endPoint x: 396, endPoint y: 124, distance: 97.3
click at [396, 124] on div "On changes containing new issues with any severity of unexpected_value_rate|une…" at bounding box center [344, 128] width 482 height 11
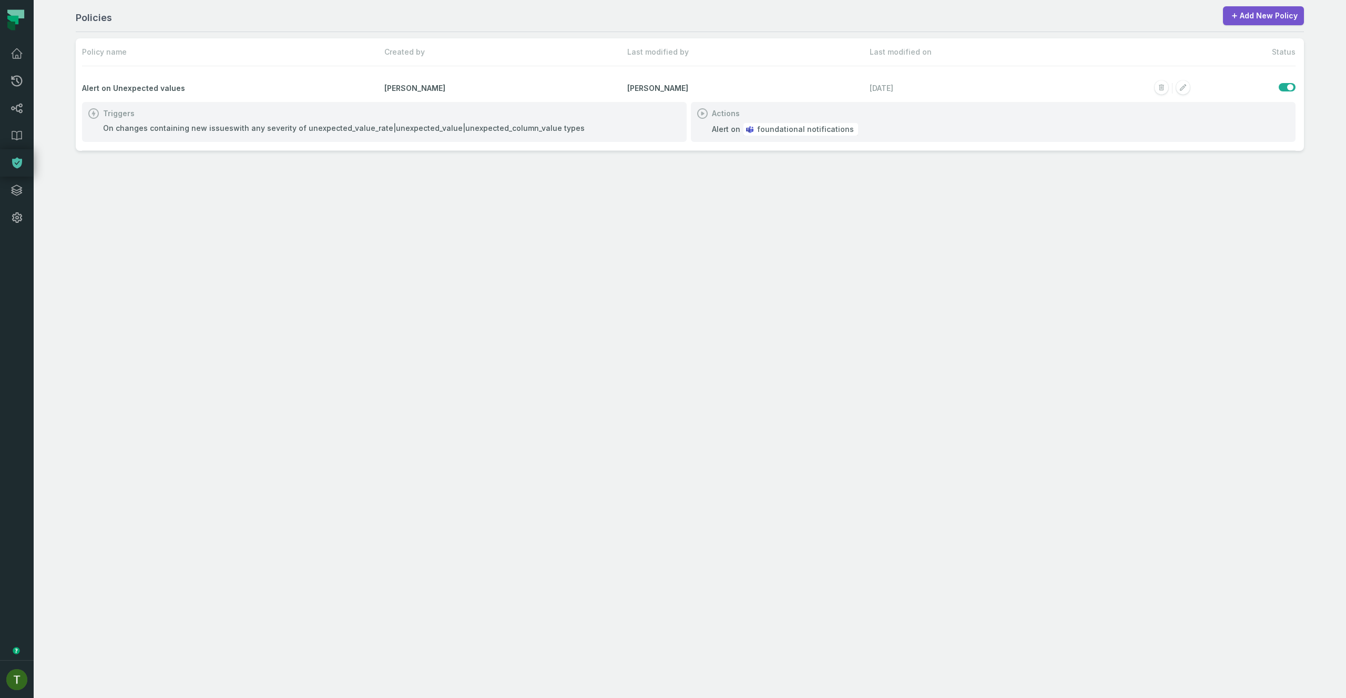
click at [405, 124] on div "On changes containing new issues with any severity of unexpected_value_rate|une…" at bounding box center [344, 128] width 482 height 11
drag, startPoint x: 417, startPoint y: 124, endPoint x: 447, endPoint y: 125, distance: 30.0
click at [445, 125] on div "On changes containing new issues with any severity of unexpected_value_rate|une…" at bounding box center [344, 128] width 482 height 11
drag, startPoint x: 448, startPoint y: 125, endPoint x: 463, endPoint y: 124, distance: 15.3
click at [448, 125] on div "On changes containing new issues with any severity of unexpected_value_rate|une…" at bounding box center [344, 128] width 482 height 11
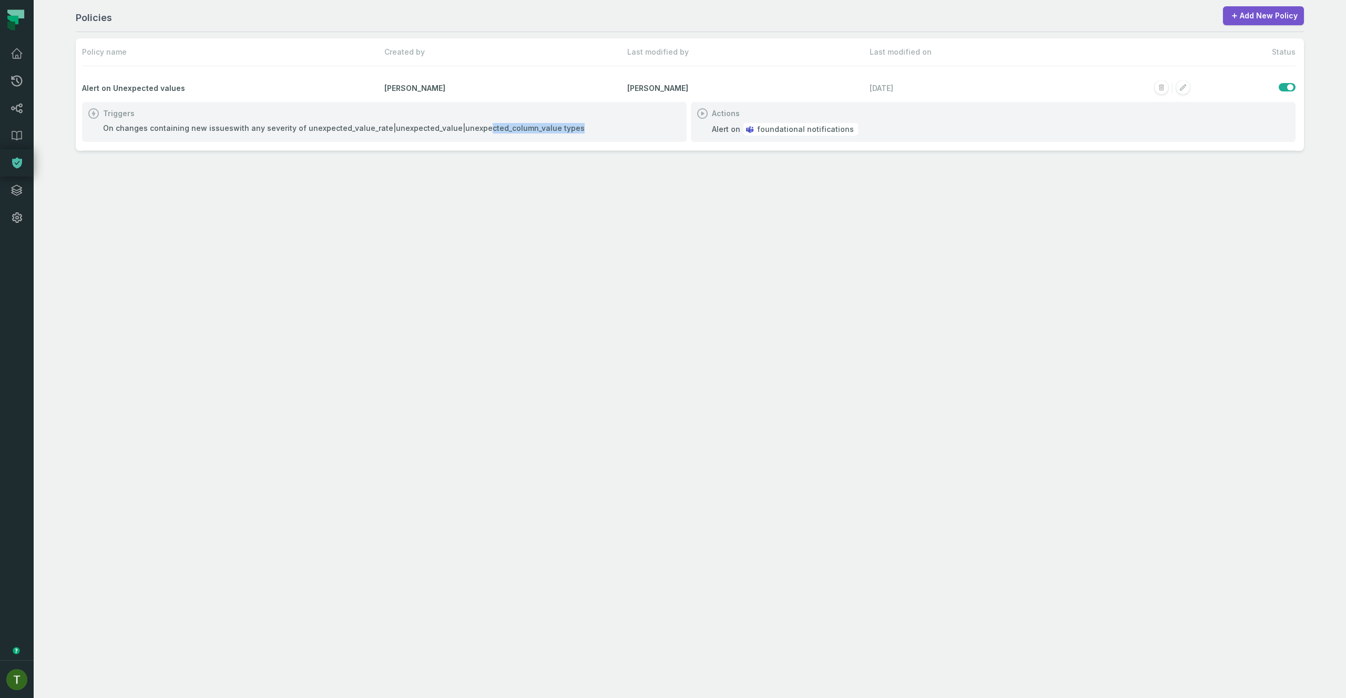
drag, startPoint x: 483, startPoint y: 125, endPoint x: 574, endPoint y: 131, distance: 90.7
click at [572, 131] on div "On changes containing new issues with any severity of unexpected_value_rate|une…" at bounding box center [384, 128] width 563 height 11
click at [574, 131] on div "On changes containing new issues with any severity of unexpected_value_rate|une…" at bounding box center [384, 128] width 563 height 11
click at [831, 131] on span "foundational notifications" at bounding box center [805, 129] width 97 height 11
click at [1190, 89] on icon "button" at bounding box center [1183, 88] width 17 height 17
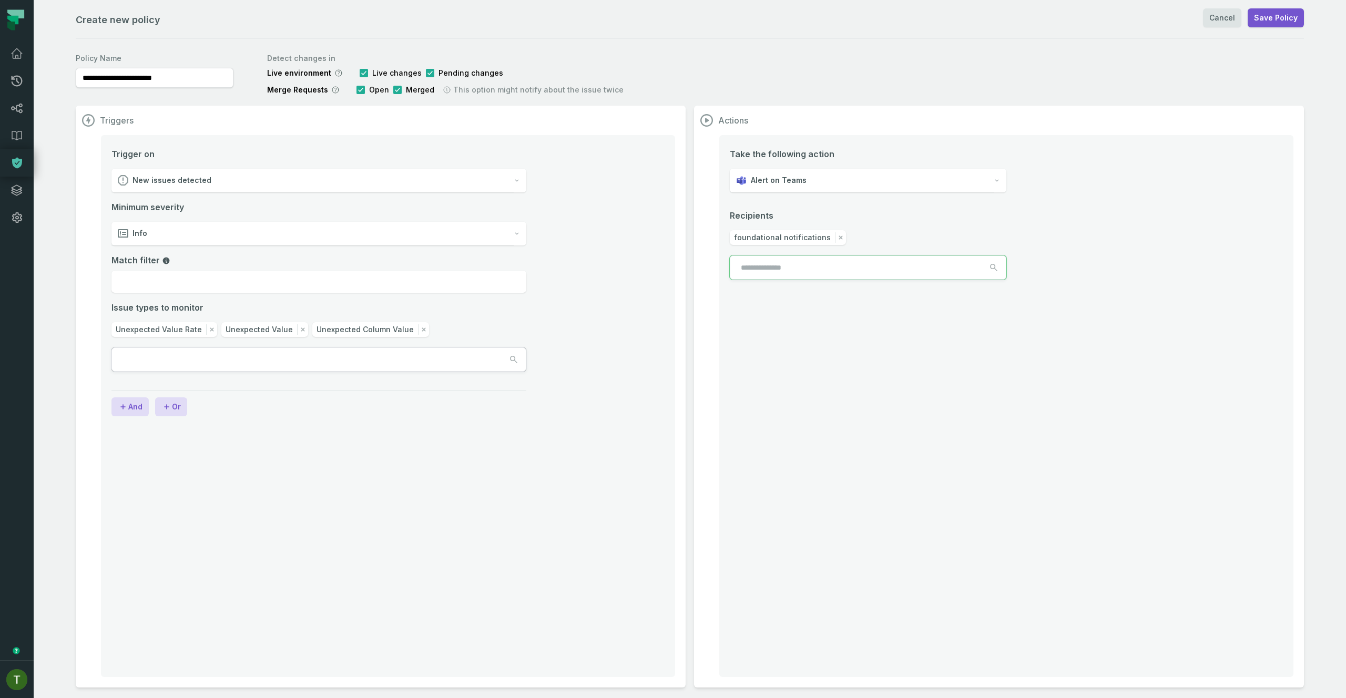
click at [817, 272] on input "text" at bounding box center [778, 267] width 95 height 23
type input "*"
click at [804, 265] on input "text" at bounding box center [778, 267] width 95 height 23
type input "*"
click at [800, 276] on input "text" at bounding box center [778, 267] width 95 height 23
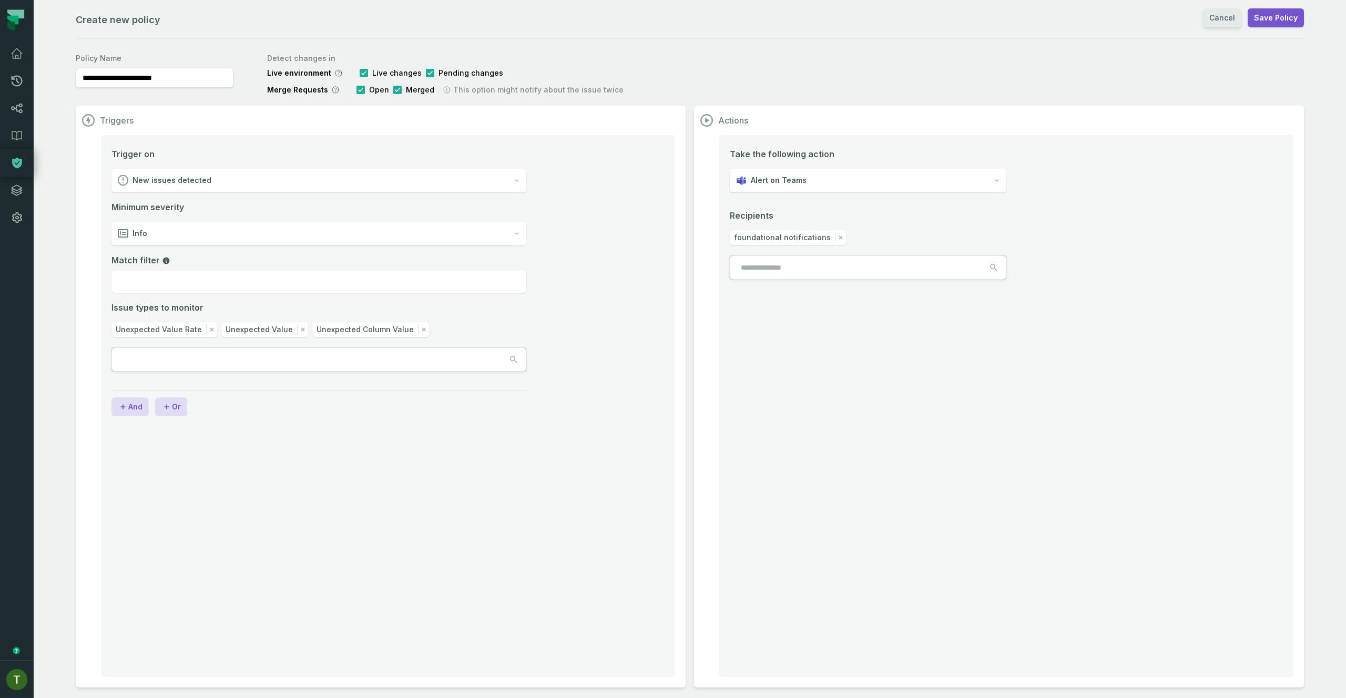
click at [1222, 14] on link "Cancel" at bounding box center [1222, 17] width 38 height 19
